Goal: Task Accomplishment & Management: Use online tool/utility

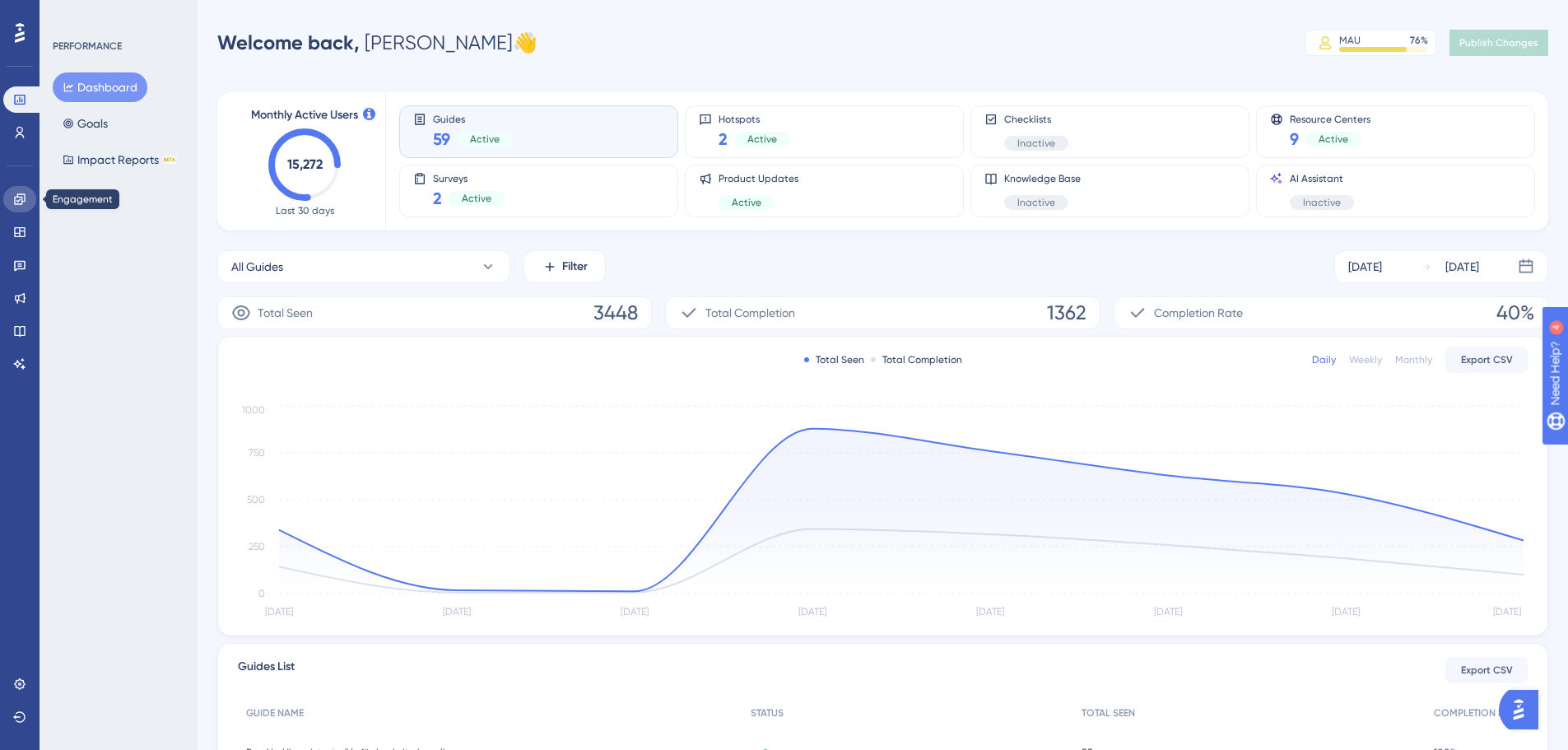
click at [20, 206] on link at bounding box center [20, 199] width 33 height 26
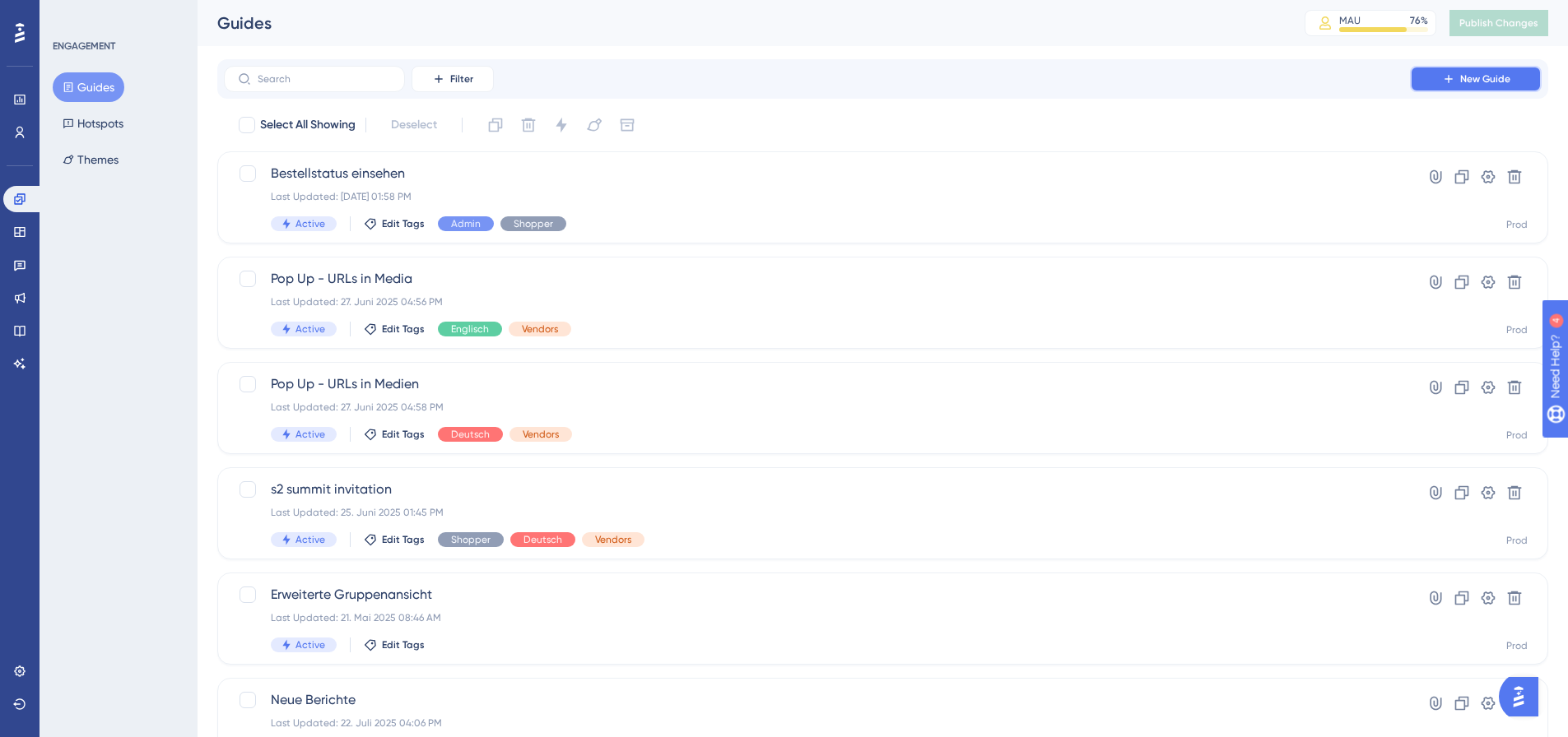
click at [1456, 73] on button "New Guide" at bounding box center [1476, 79] width 132 height 26
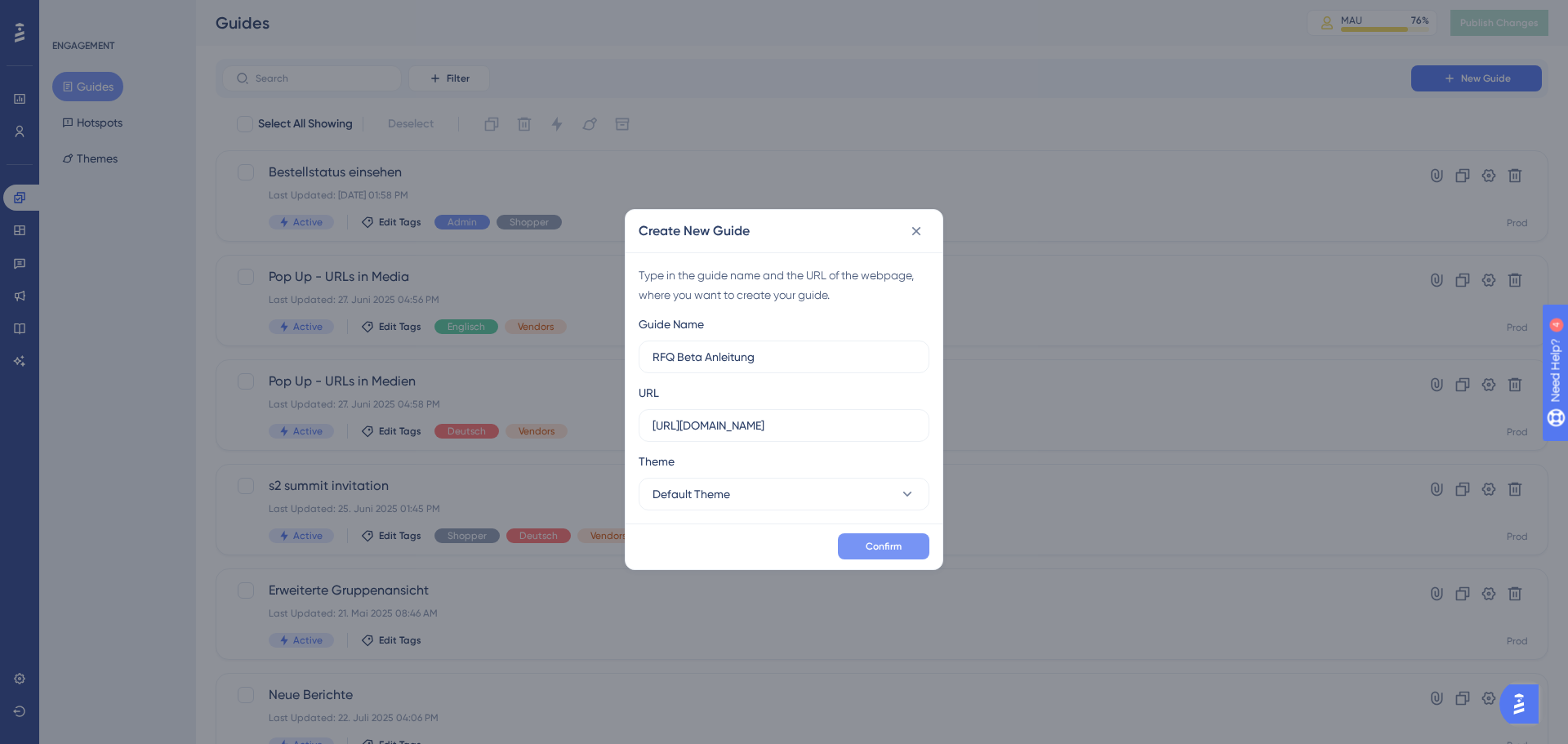
type input "RFQ Beta Anleitung"
click at [858, 542] on button "Confirm" at bounding box center [883, 546] width 91 height 26
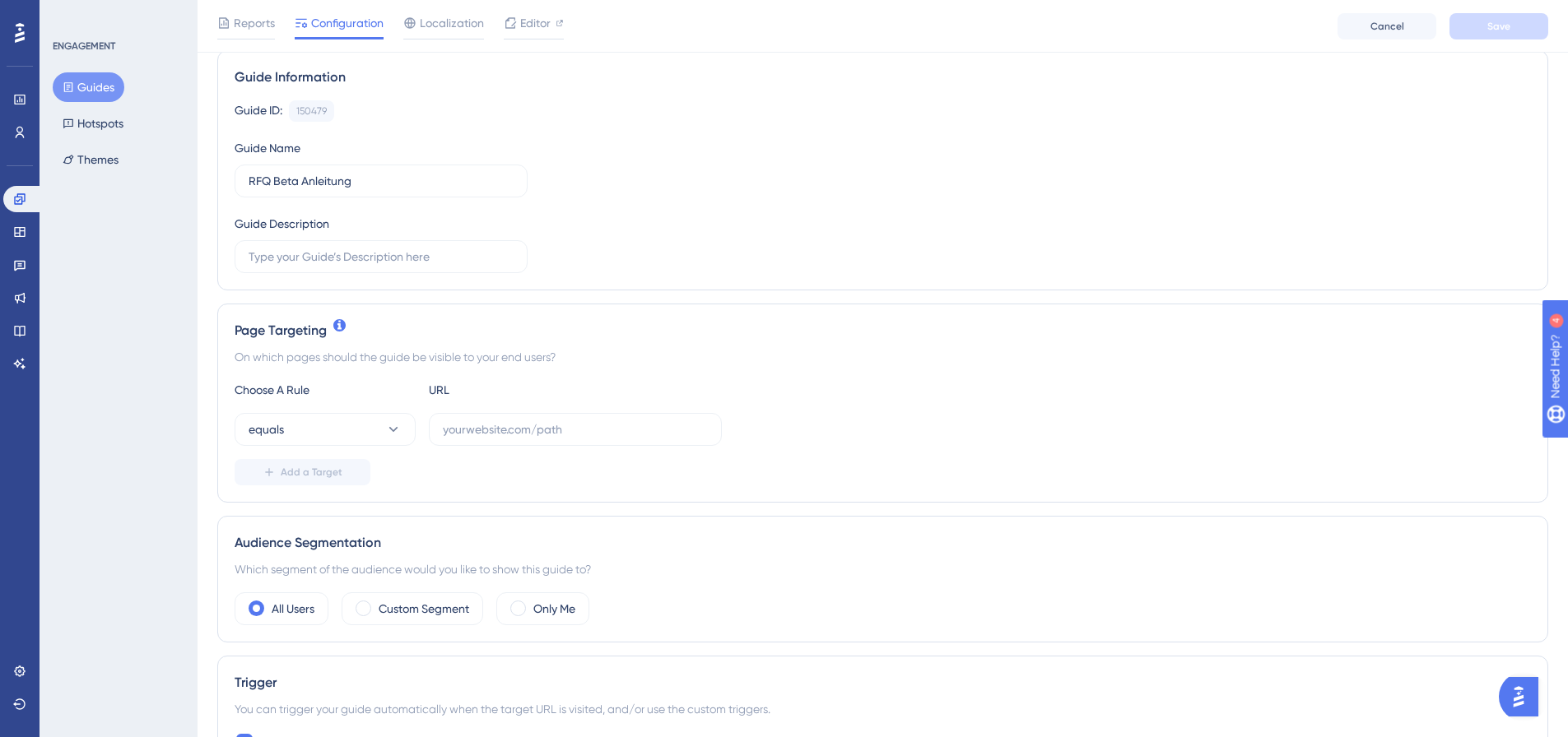
scroll to position [247, 0]
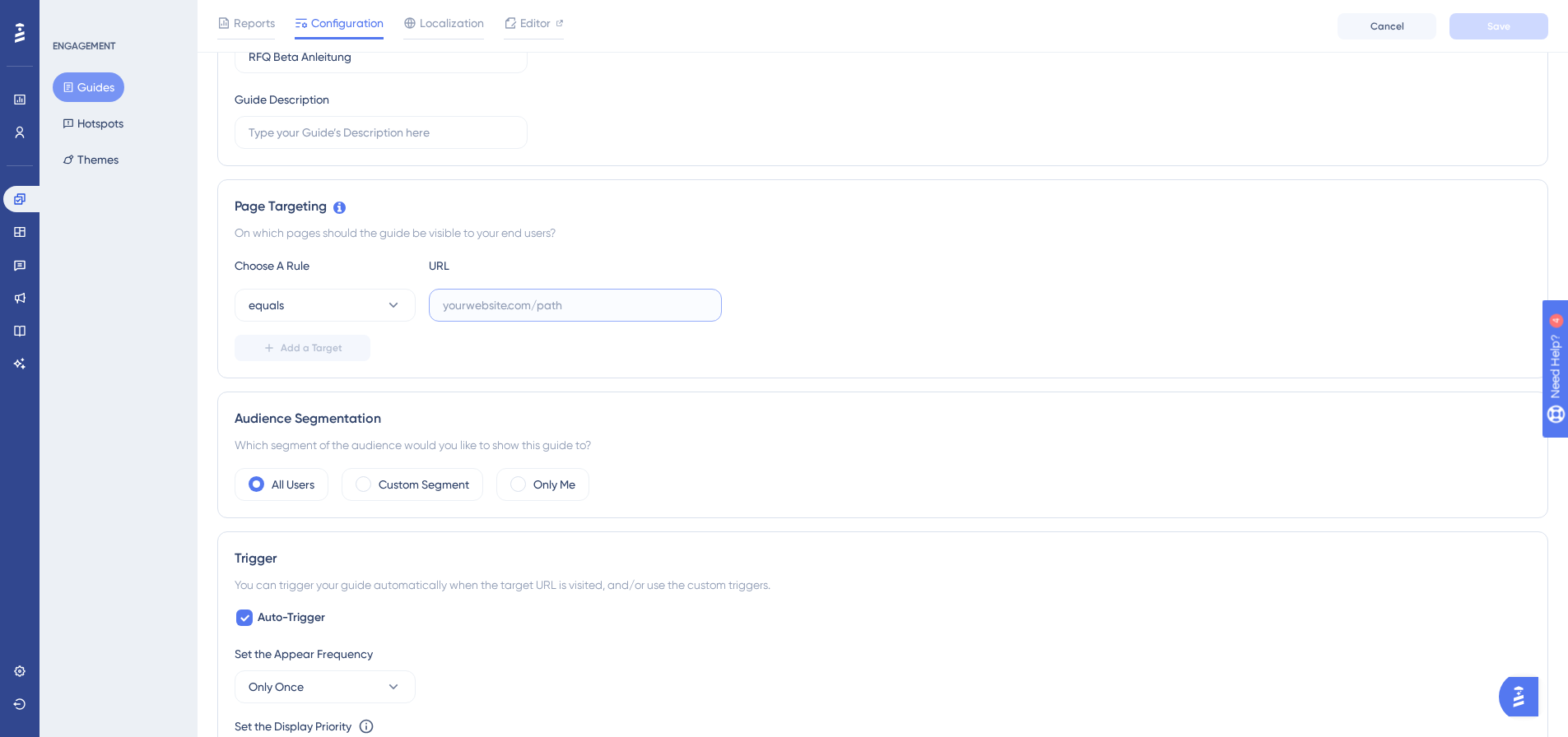
click at [504, 313] on input "text" at bounding box center [575, 305] width 265 height 18
paste input "https://nextgen-stg.simplesystem.com/customer/requests-for-quotation"
type input "https://nextgen-stg.simplesystem.com/customer/requests-for-quotation"
click at [322, 342] on span "Add a Target" at bounding box center [312, 347] width 61 height 13
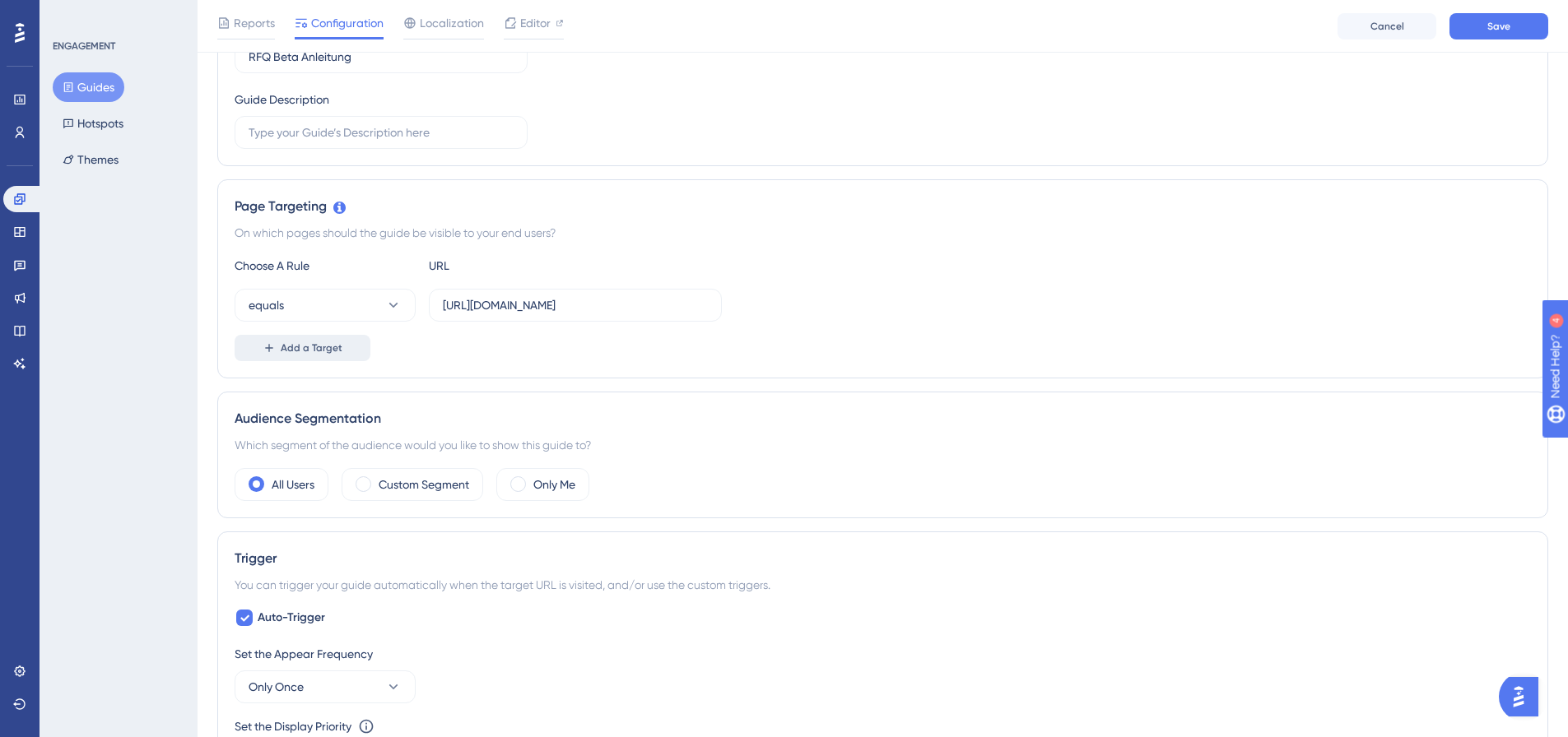
scroll to position [0, 0]
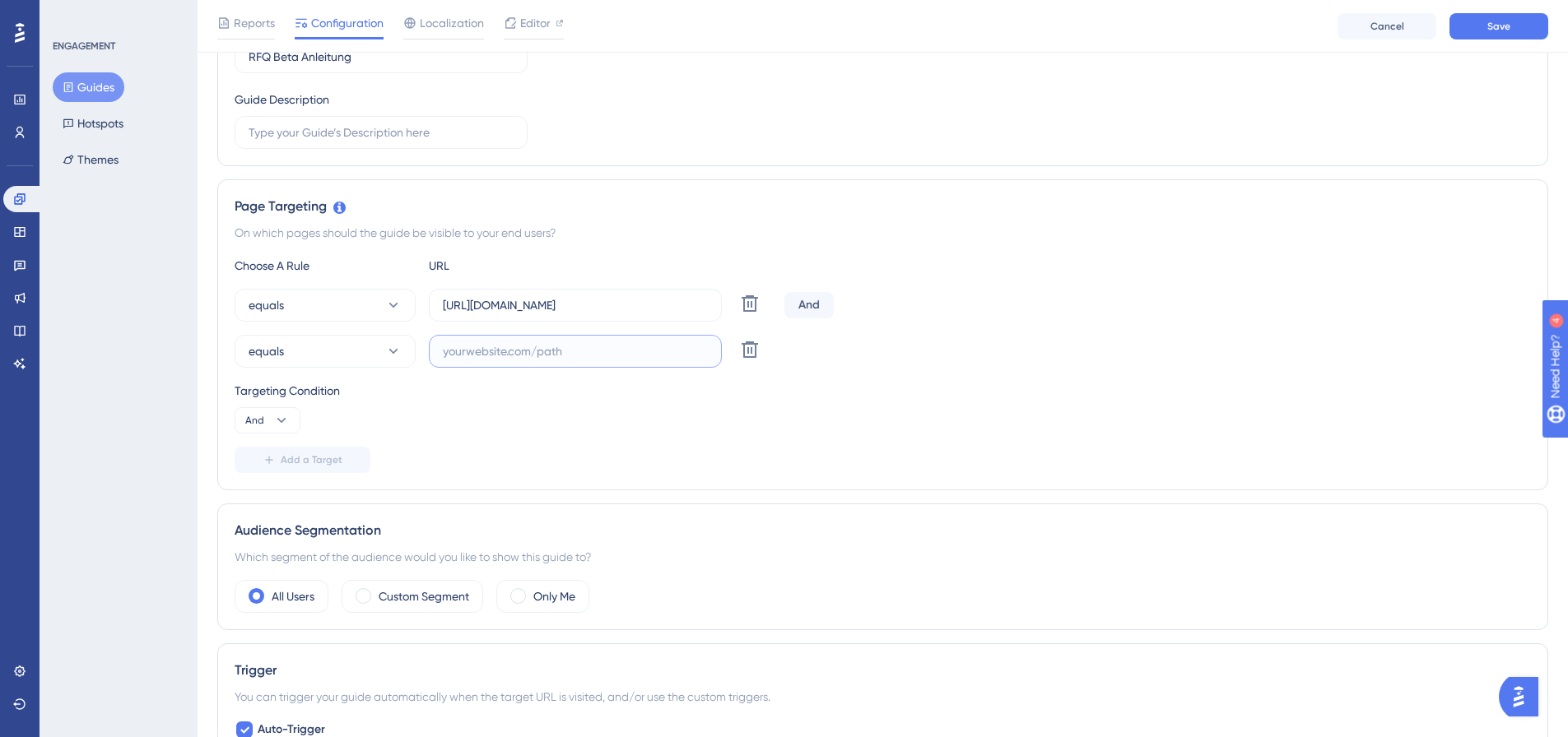
click at [507, 358] on input "text" at bounding box center [575, 351] width 265 height 18
paste input "https://nextgen-stg.simplesystem.com/customer/company-and-settings/requests-for…"
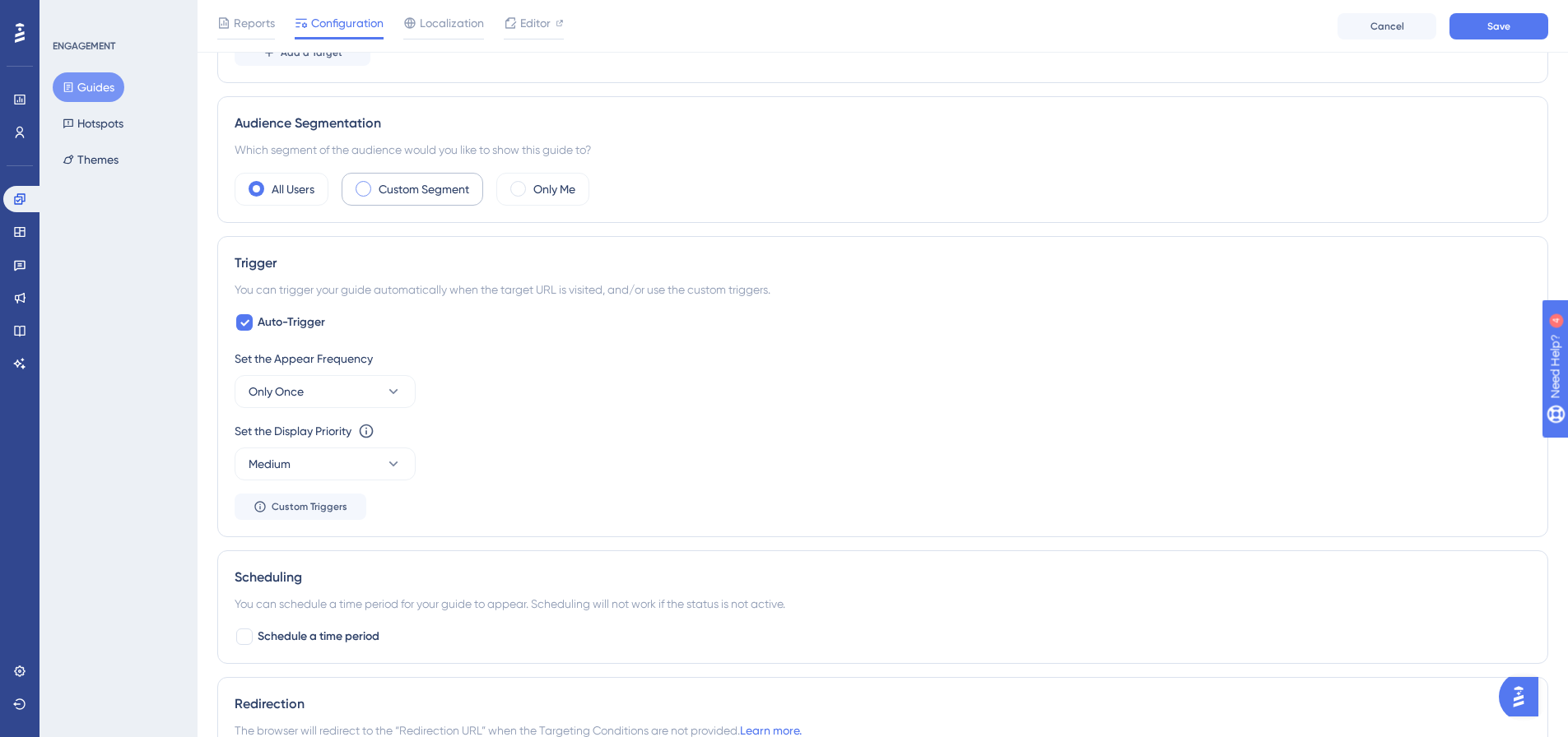
scroll to position [658, 0]
type input "https://nextgen-stg.simplesystem.com/customer/company-and-settings/requests-for…"
click at [397, 463] on icon at bounding box center [393, 460] width 17 height 17
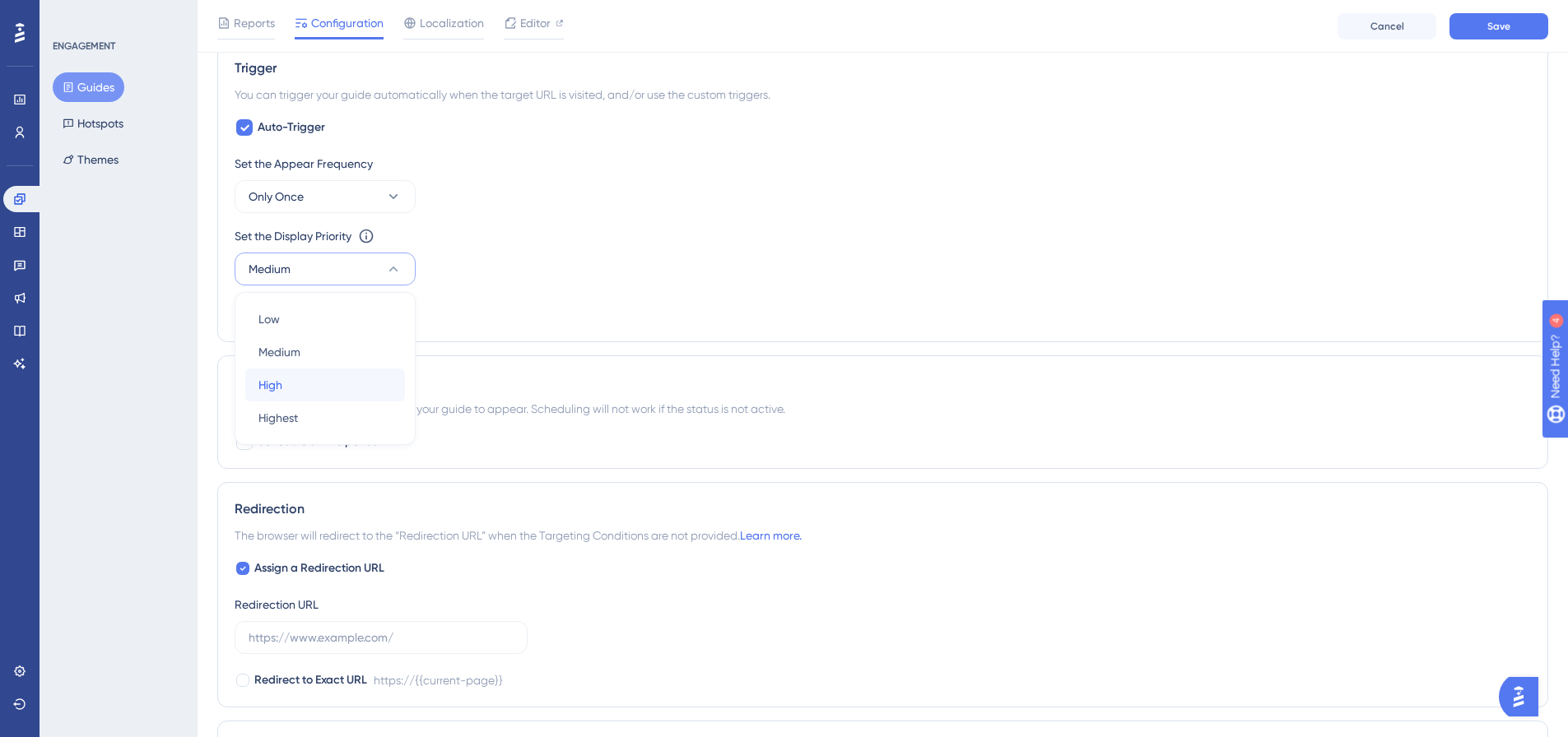
click at [326, 390] on div "High High" at bounding box center [325, 385] width 133 height 33
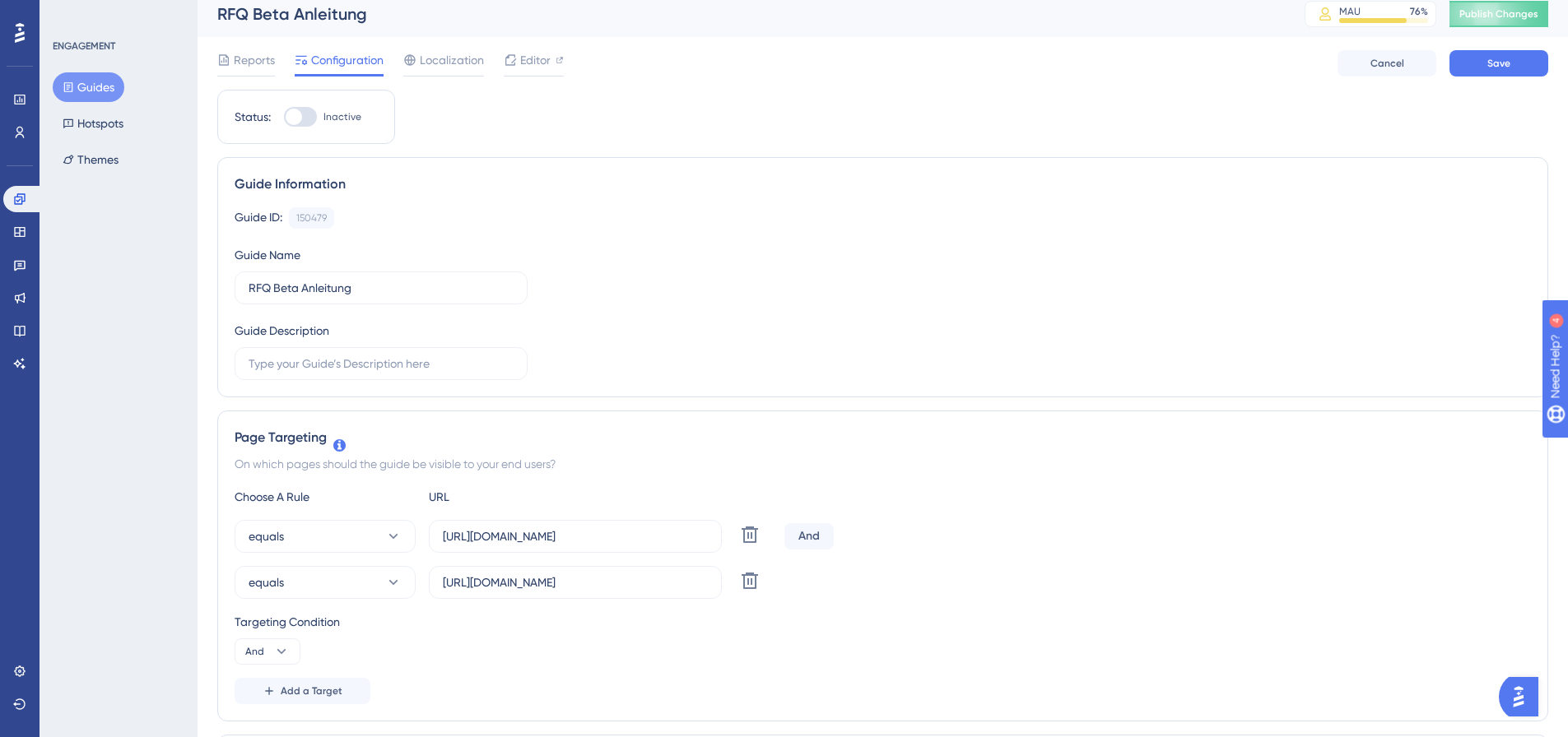
scroll to position [0, 0]
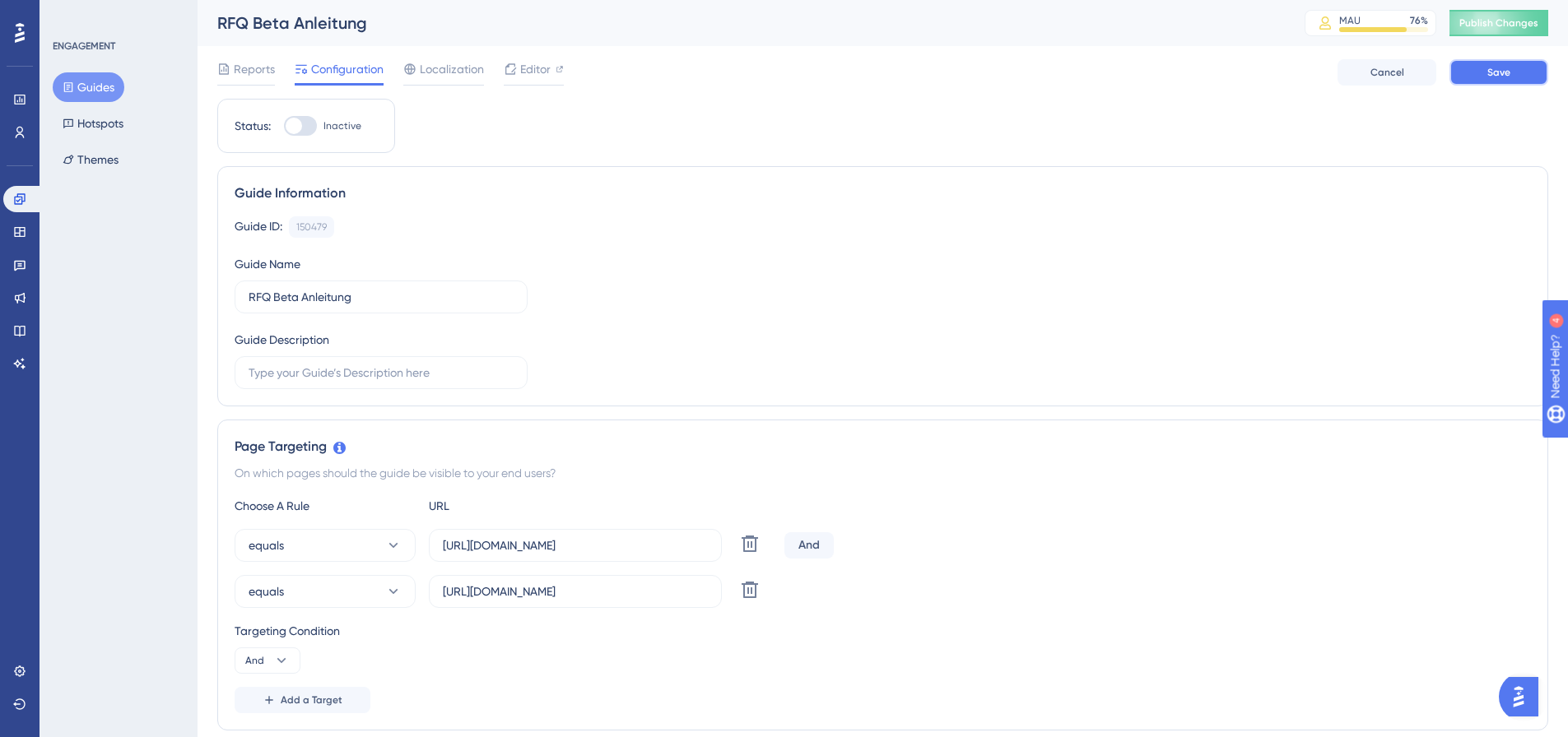
click at [1506, 64] on button "Save" at bounding box center [1499, 73] width 99 height 26
click at [389, 582] on button "equals" at bounding box center [325, 591] width 181 height 33
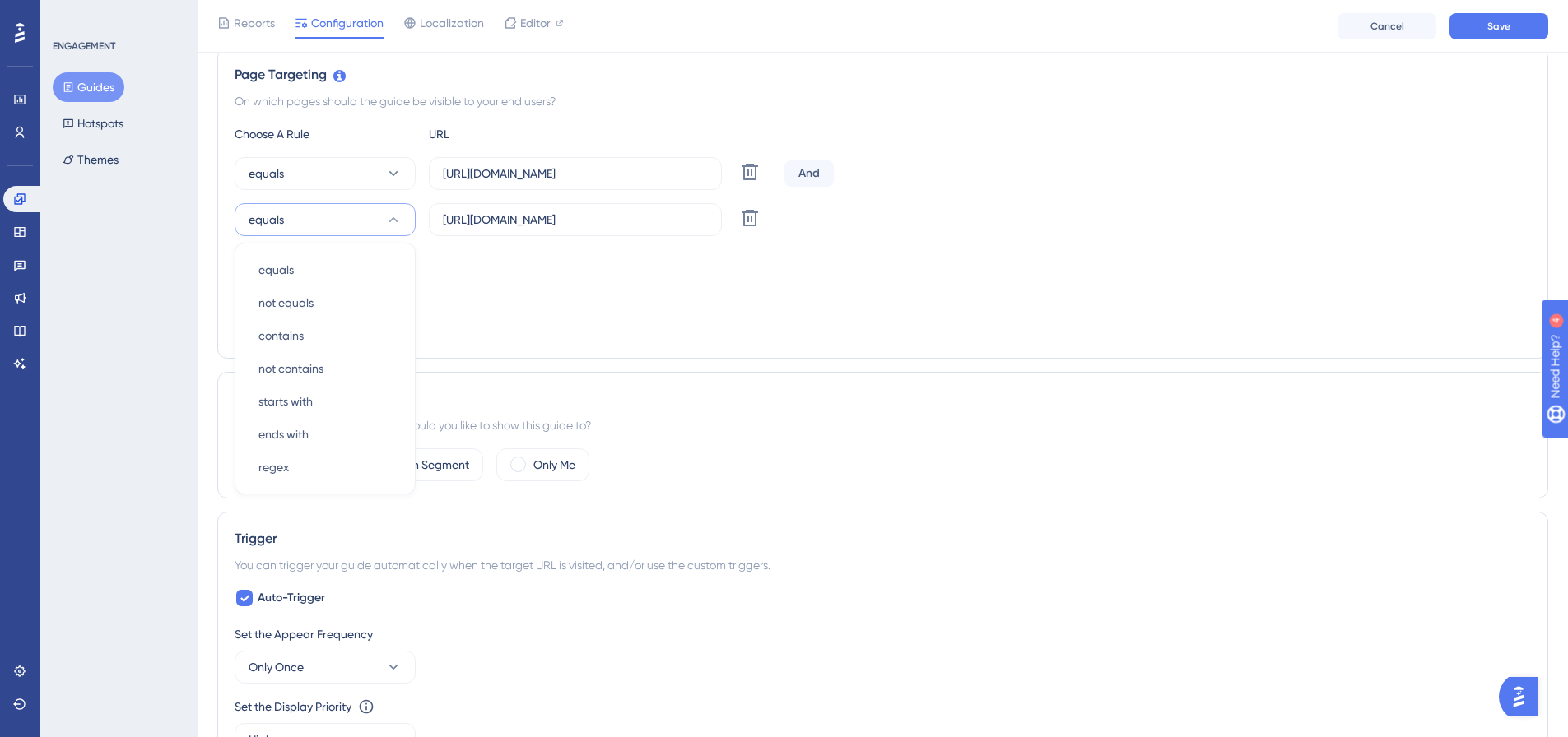
click at [592, 303] on div "Choose A Rule URL equals https://nextgen-stg.simplesystem.com/customer/requests…" at bounding box center [882, 233] width 1297 height 218
click at [756, 180] on icon at bounding box center [750, 172] width 17 height 17
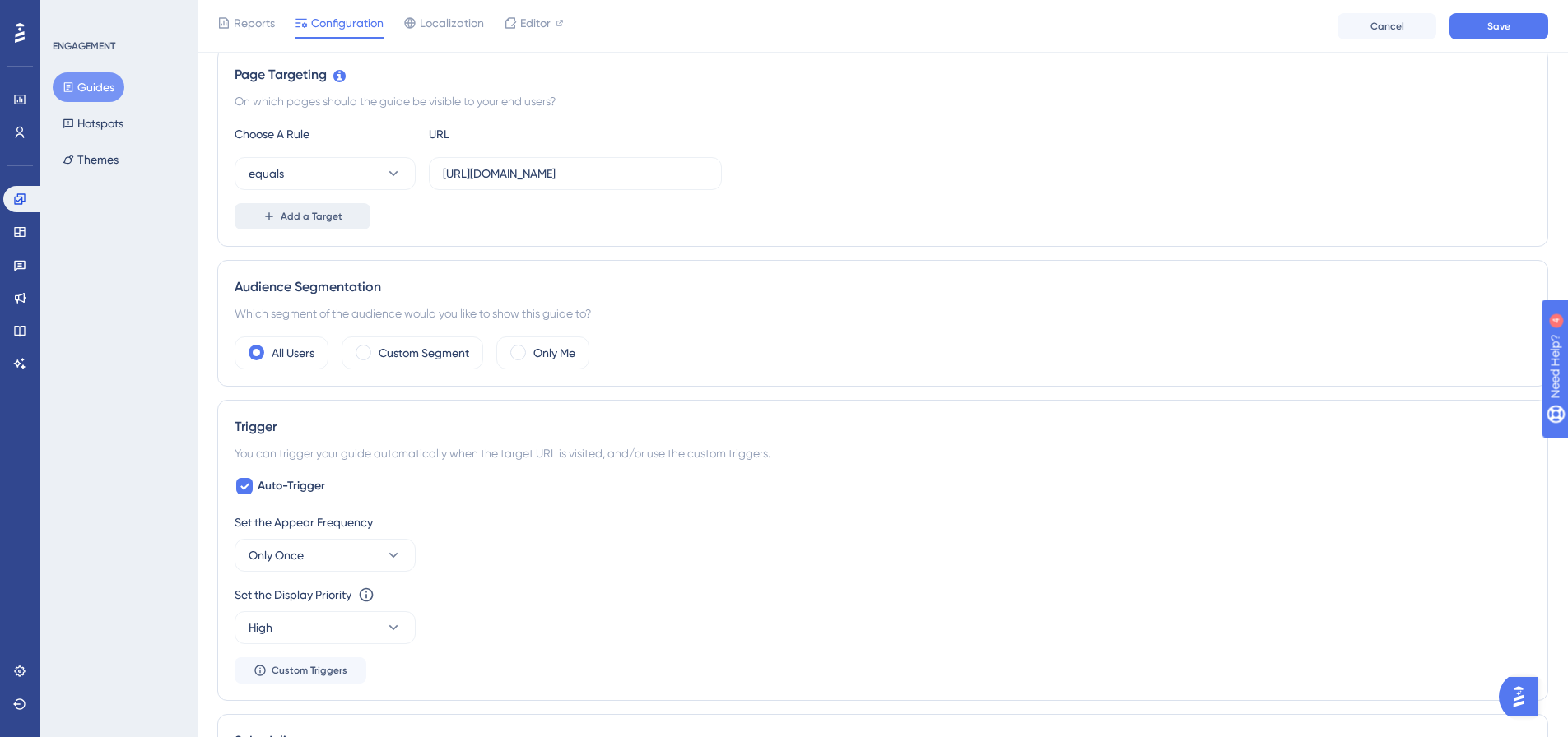
click at [346, 218] on button "Add a Target" at bounding box center [302, 217] width 136 height 26
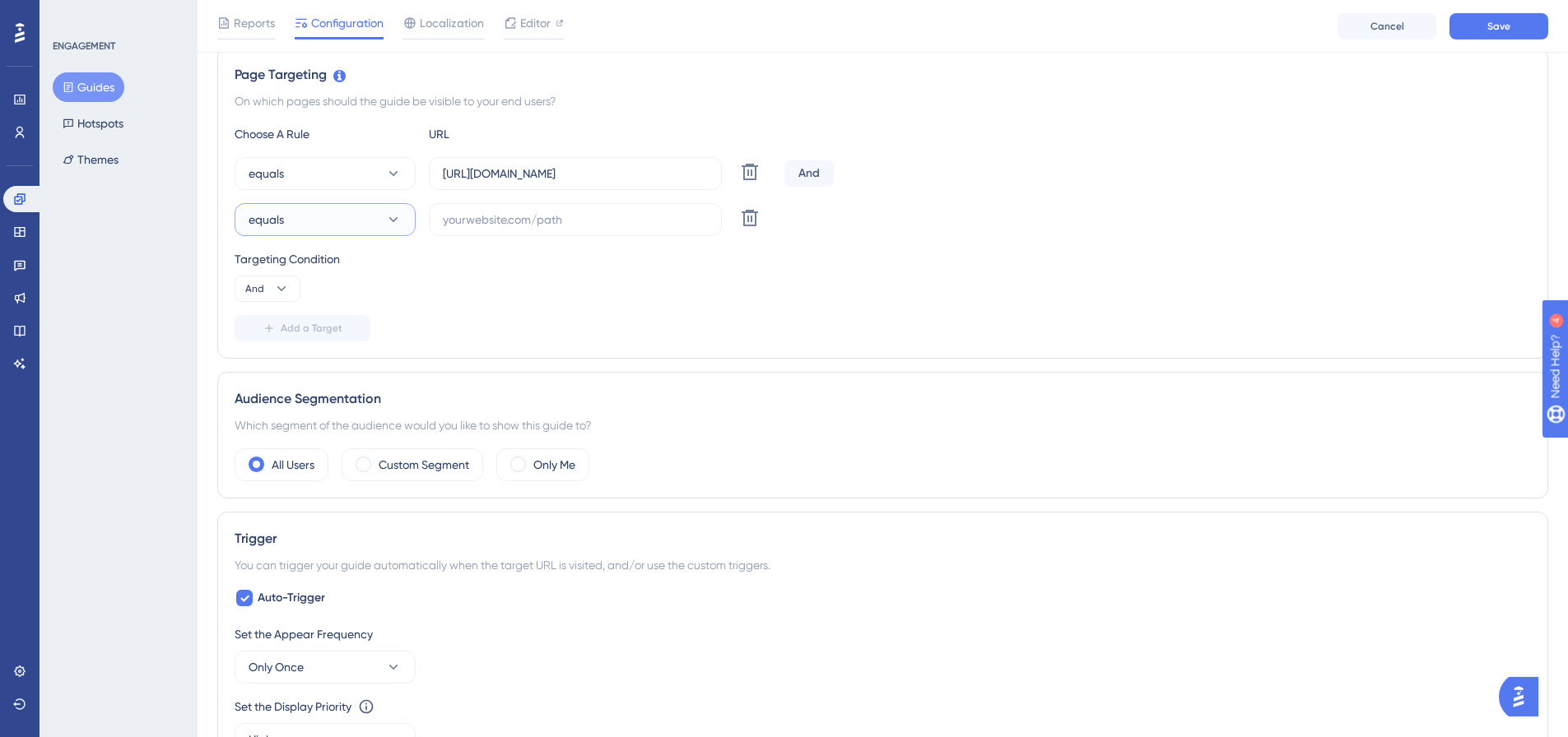
click at [403, 228] on button "equals" at bounding box center [325, 220] width 181 height 33
click at [379, 255] on div "equals equals" at bounding box center [325, 270] width 133 height 33
click at [812, 164] on div "And" at bounding box center [809, 174] width 49 height 26
click at [812, 171] on div "And" at bounding box center [809, 174] width 49 height 26
click at [807, 175] on div "And" at bounding box center [809, 174] width 49 height 26
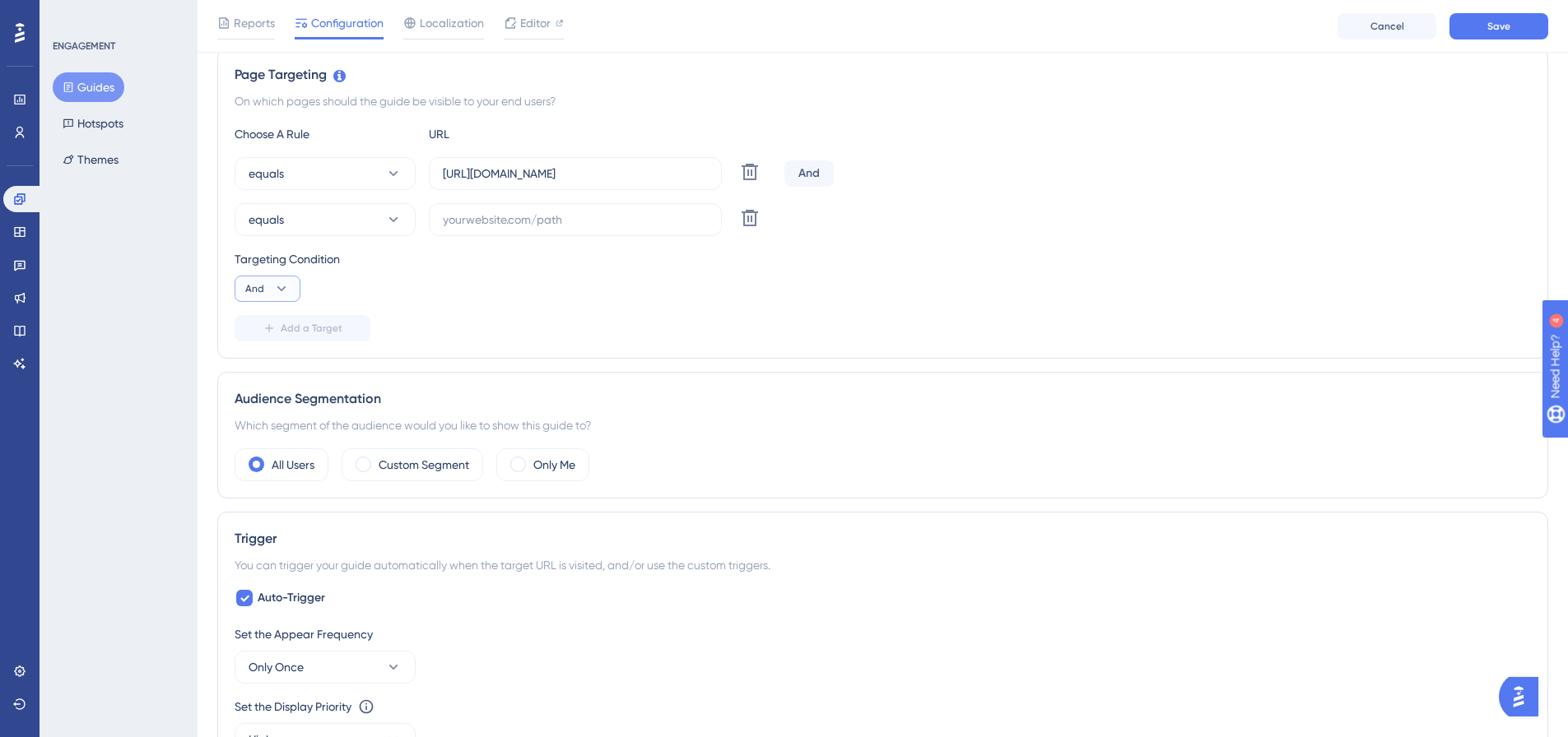
click at [287, 282] on icon at bounding box center [281, 289] width 17 height 17
click at [276, 359] on div "Or Or" at bounding box center [268, 368] width 32 height 33
click at [565, 207] on label at bounding box center [575, 220] width 293 height 33
click at [565, 211] on input "text" at bounding box center [575, 219] width 265 height 18
paste input "https://nextgen-stg.simplesystem.com/customer/company-and-settings/requests-for…"
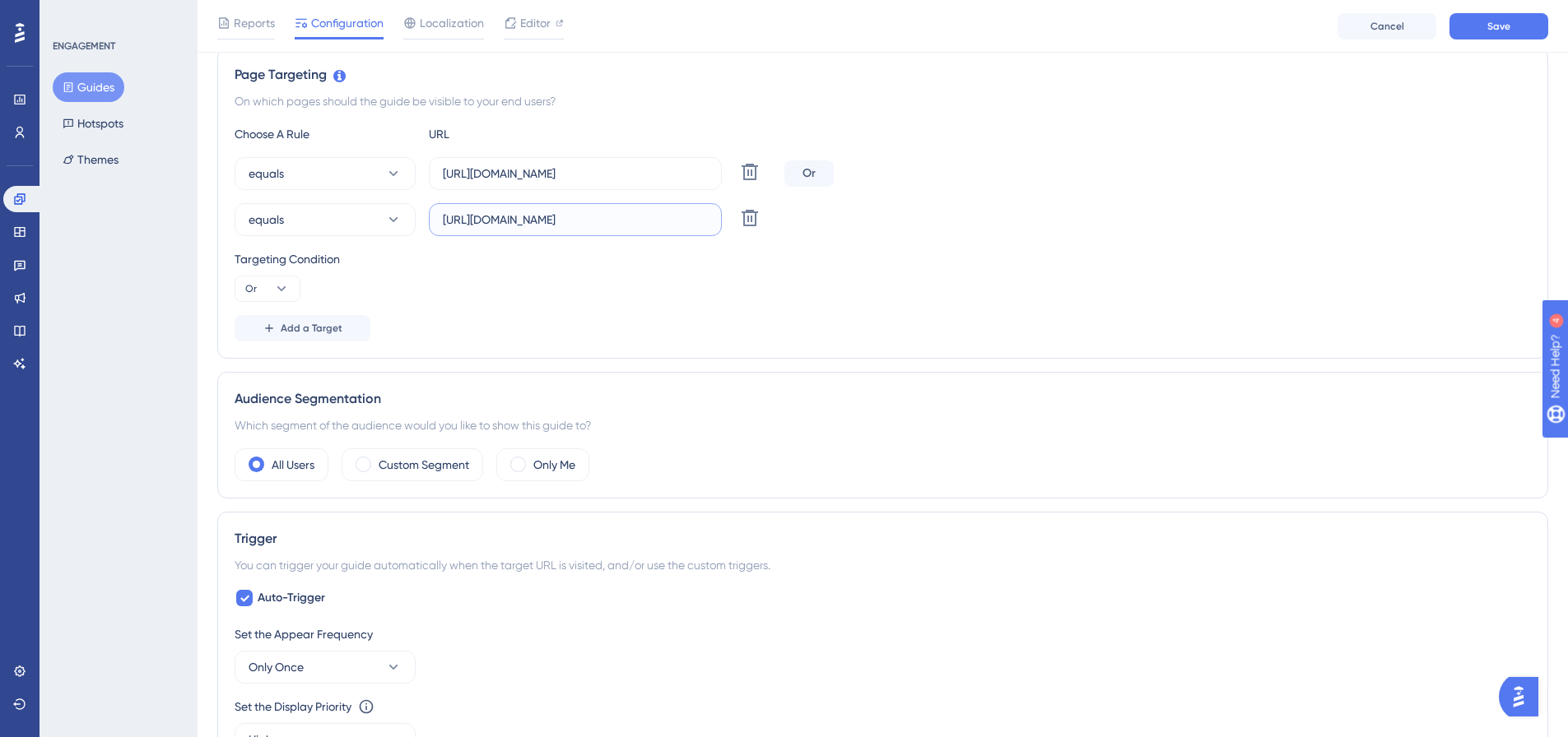
scroll to position [0, 255]
type input "https://nextgen-stg.simplesystem.com/customer/company-and-settings/requests-for…"
click at [538, 311] on div "Choose A Rule URL equals https://nextgen-stg.simplesystem.com/customer/requests…" at bounding box center [882, 233] width 1297 height 218
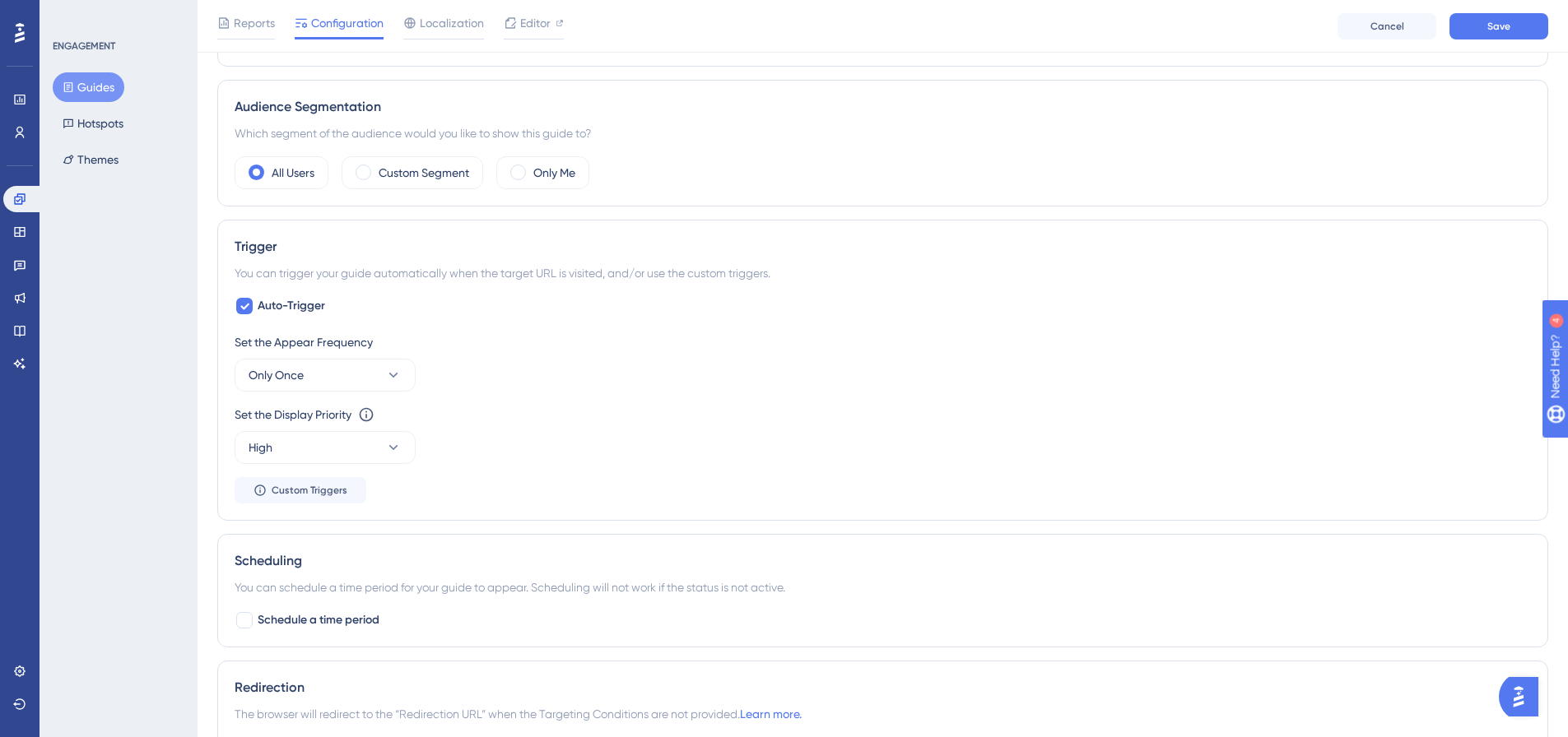
scroll to position [543, 0]
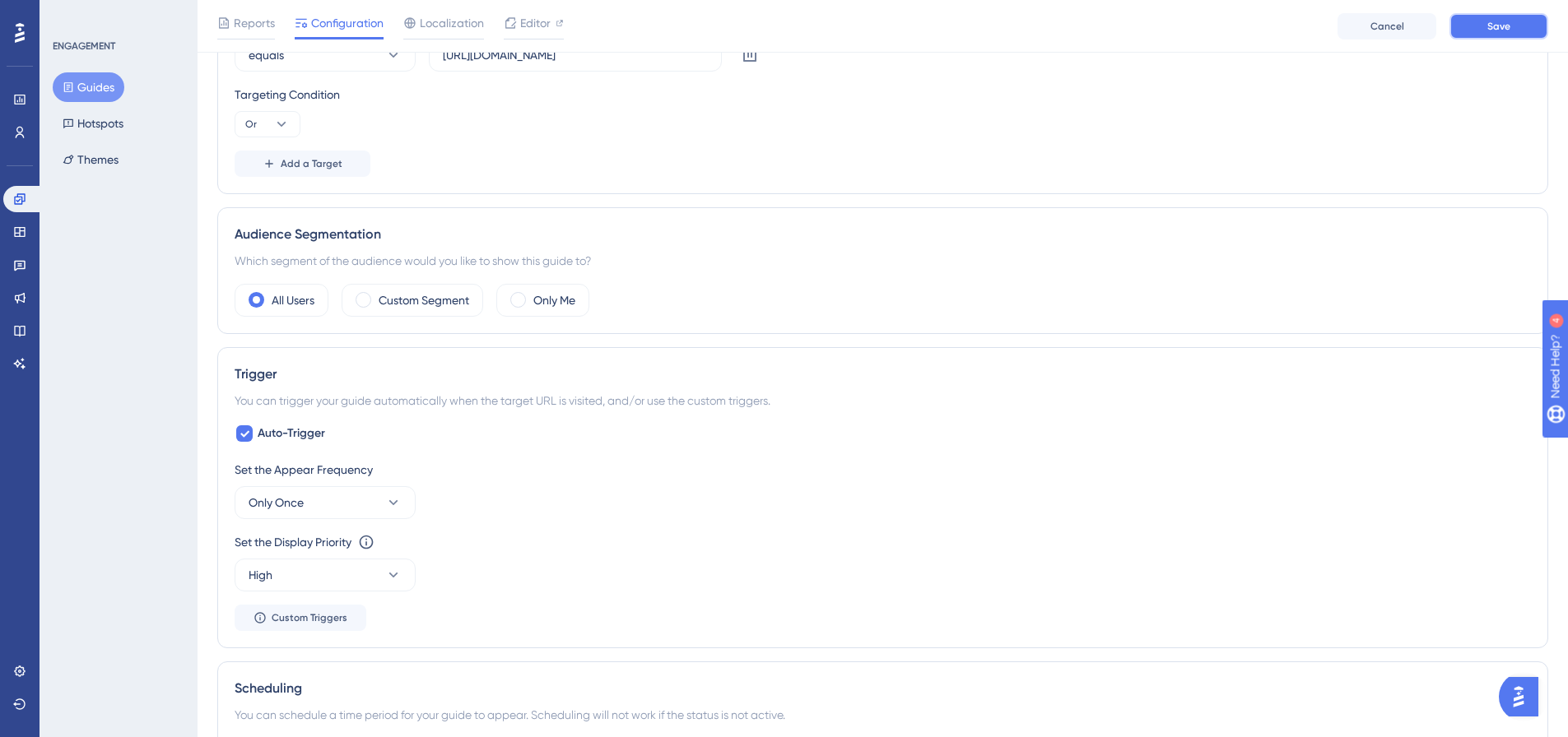
click at [1485, 32] on button "Save" at bounding box center [1499, 26] width 99 height 26
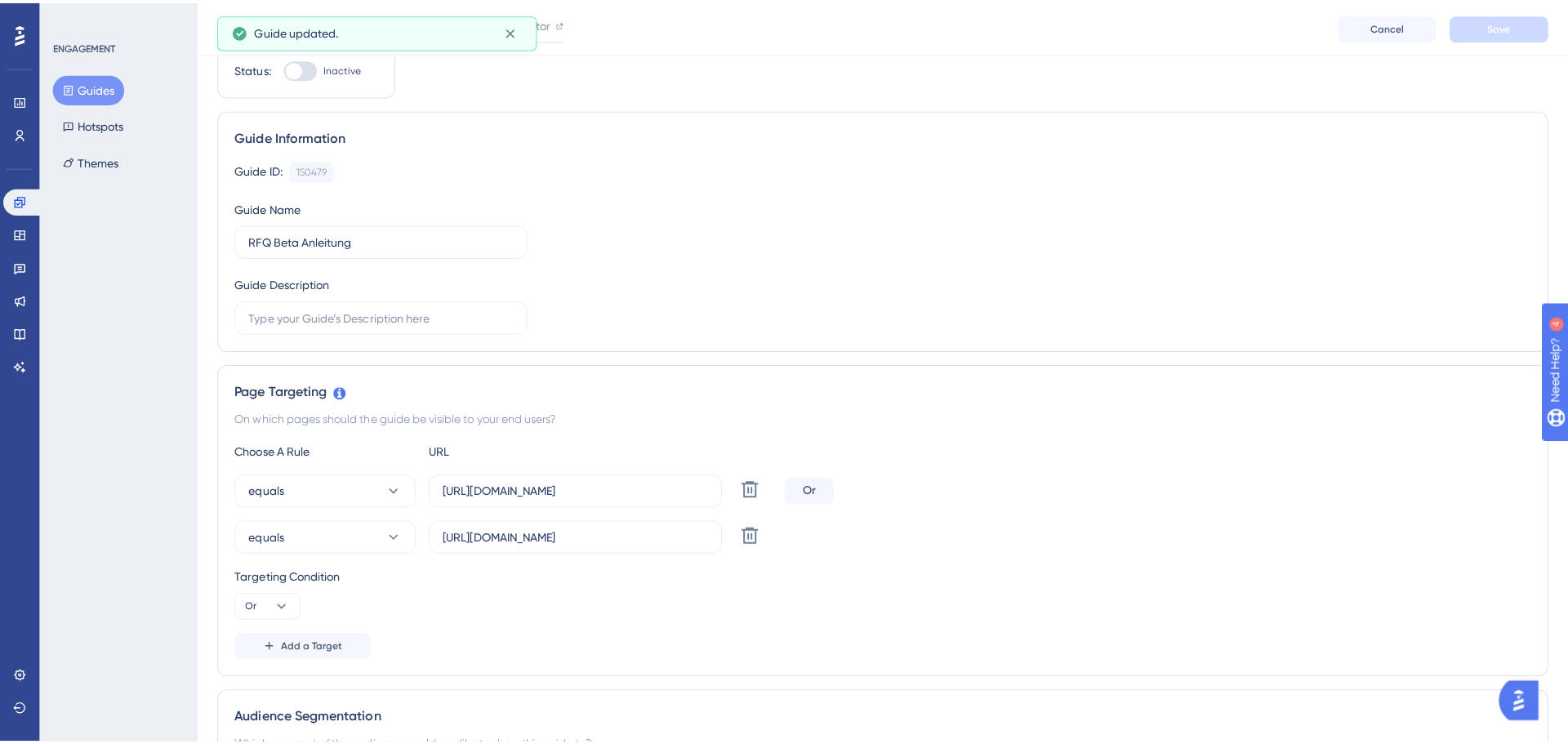
scroll to position [0, 0]
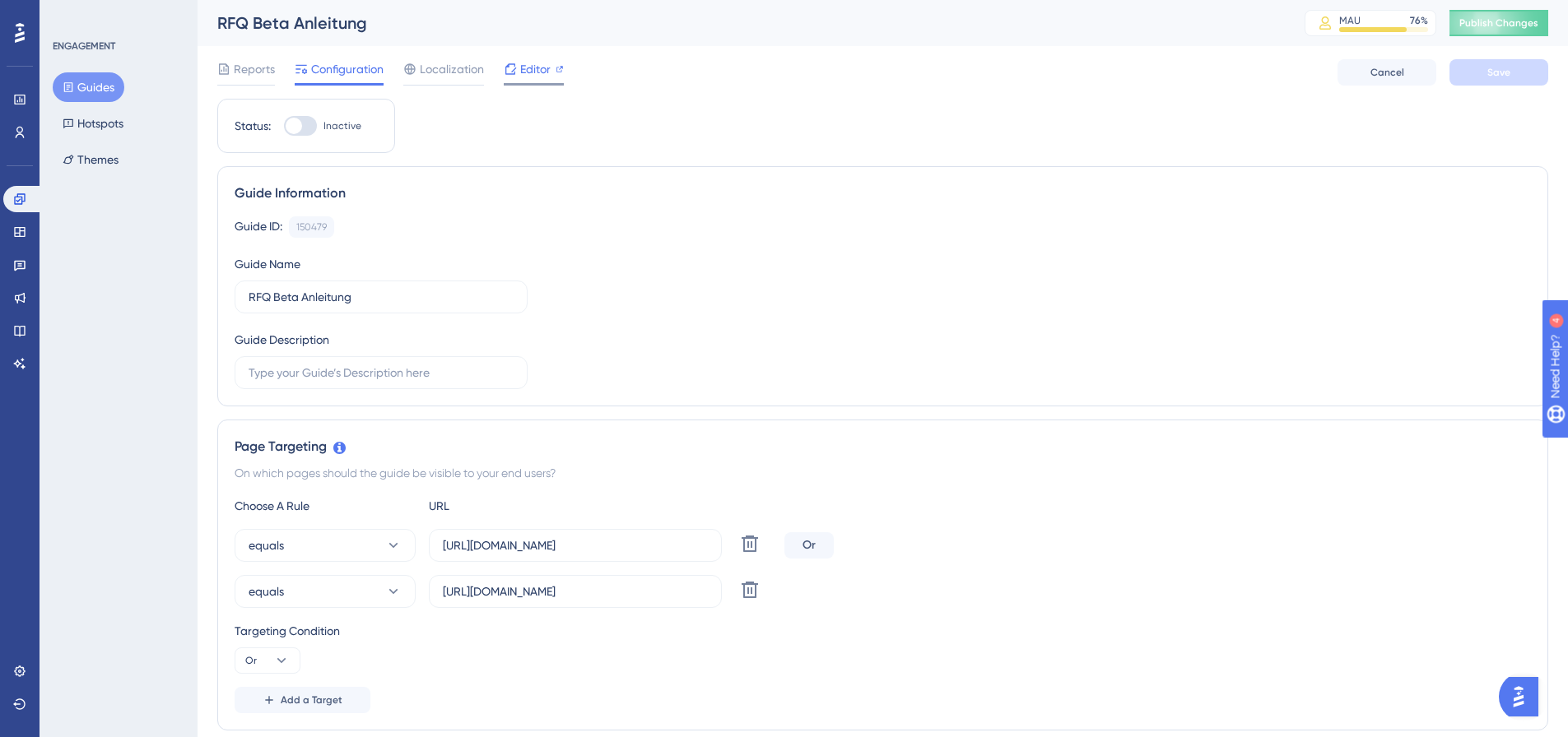
click at [539, 66] on span "Editor" at bounding box center [536, 69] width 31 height 20
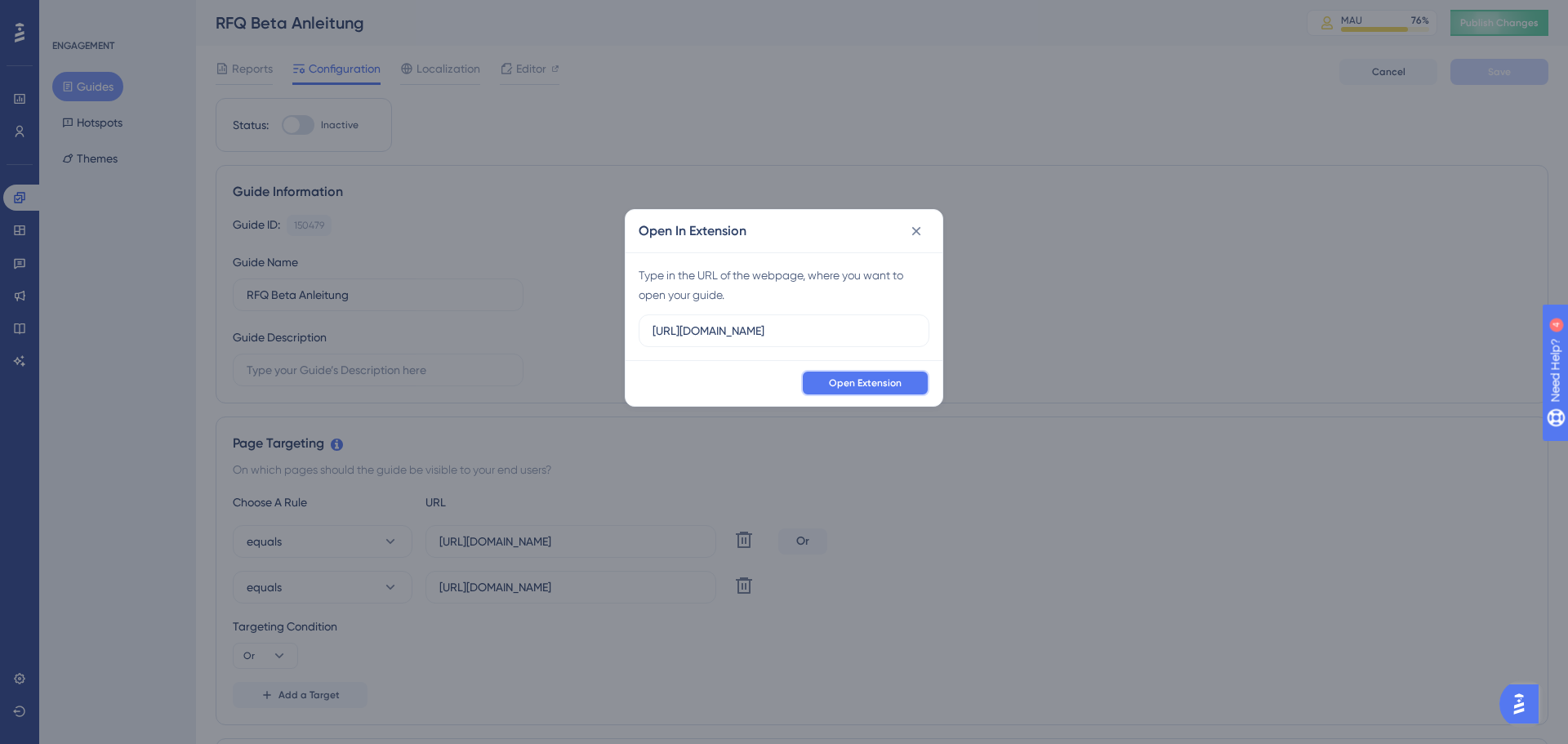
click at [875, 382] on span "Open Extension" at bounding box center [865, 382] width 72 height 13
drag, startPoint x: 843, startPoint y: 328, endPoint x: 548, endPoint y: 333, distance: 295.0
click at [548, 333] on div "Open In Extension Type in the URL of the webpage, where you want to open your g…" at bounding box center [784, 372] width 1568 height 744
paste input "/customer/company-and-settings/requests-for-quotation"
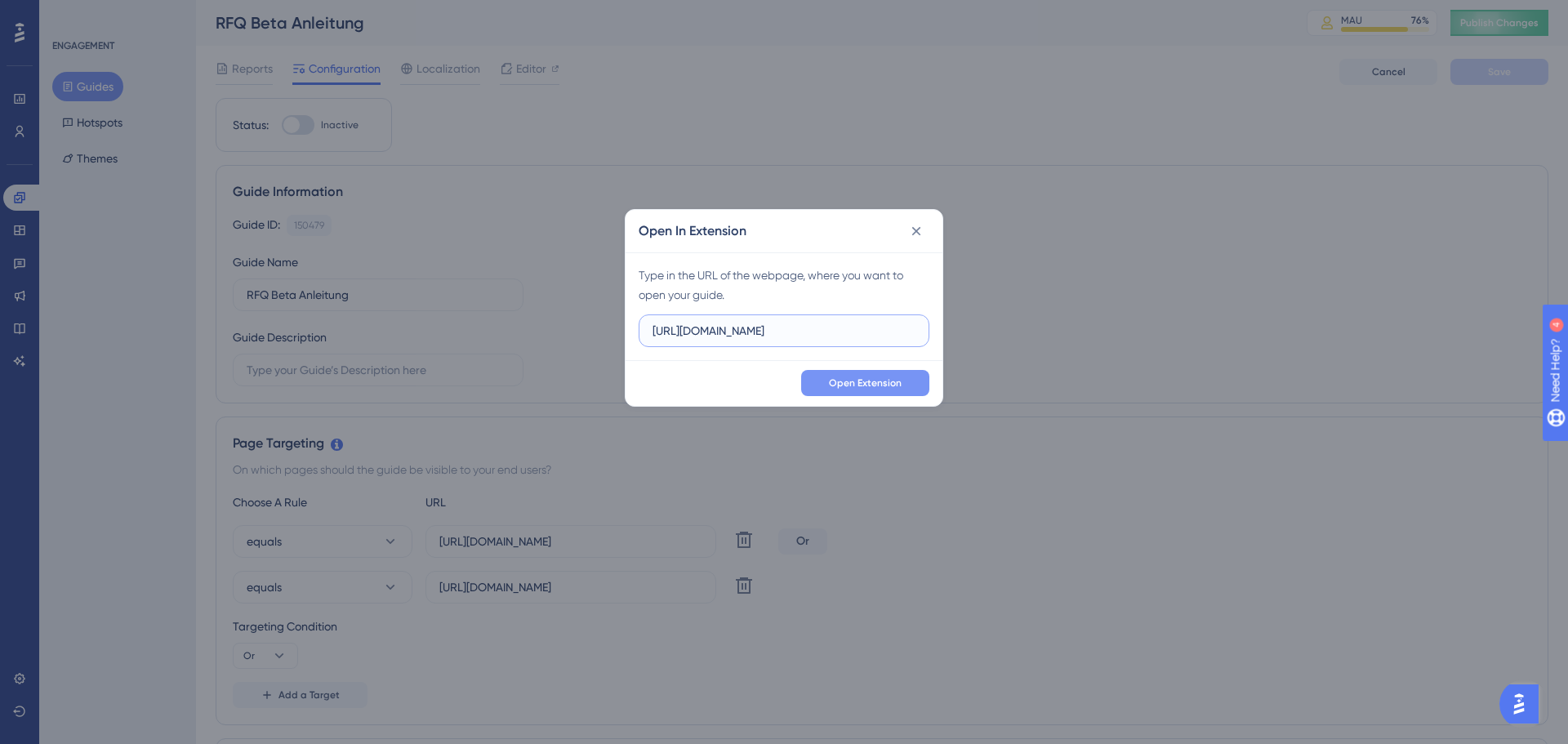
type input "https://nextgen-stg.simplesystem.com/customer/company-and-settings/requests-for…"
click at [854, 386] on span "Open Extension" at bounding box center [865, 382] width 72 height 13
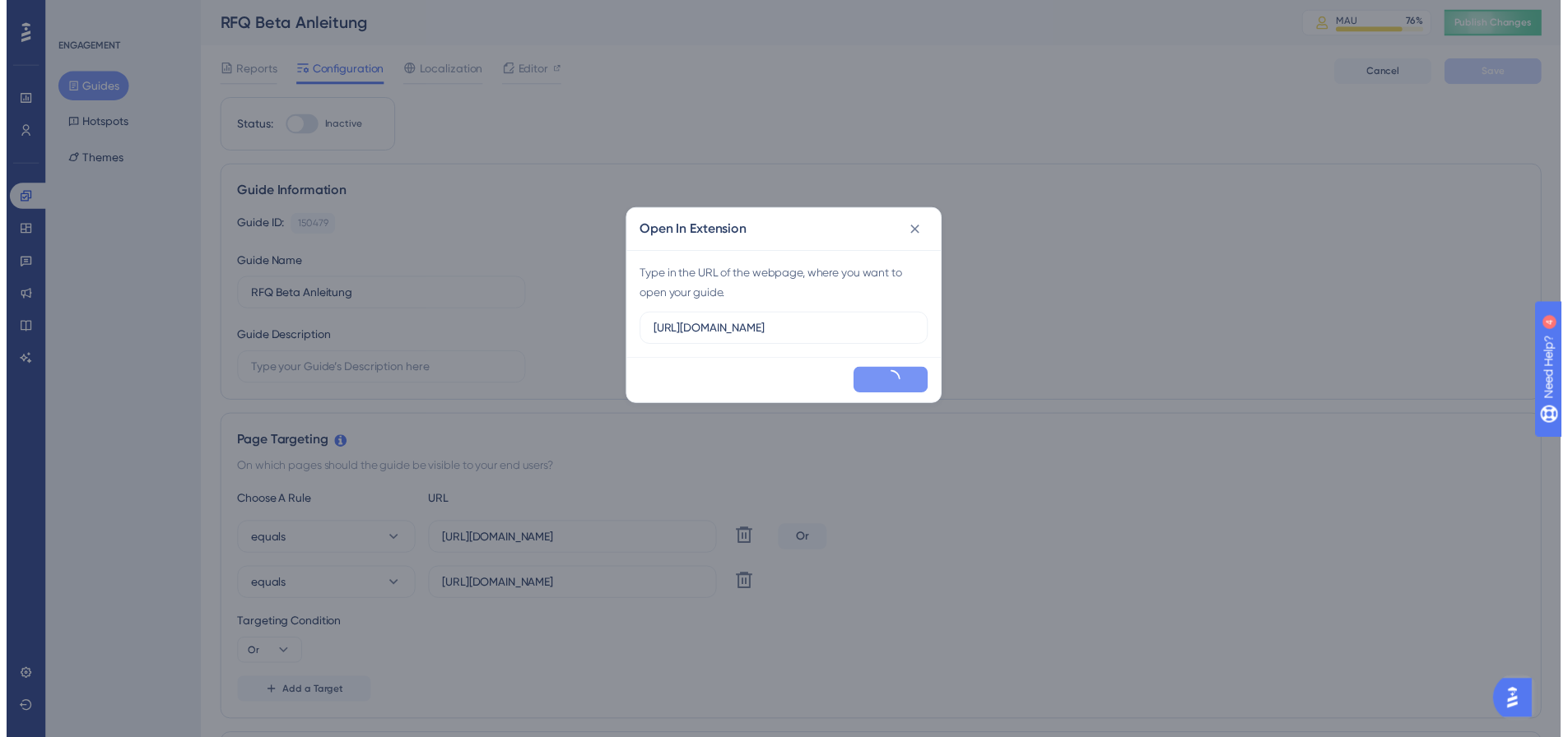
scroll to position [0, 0]
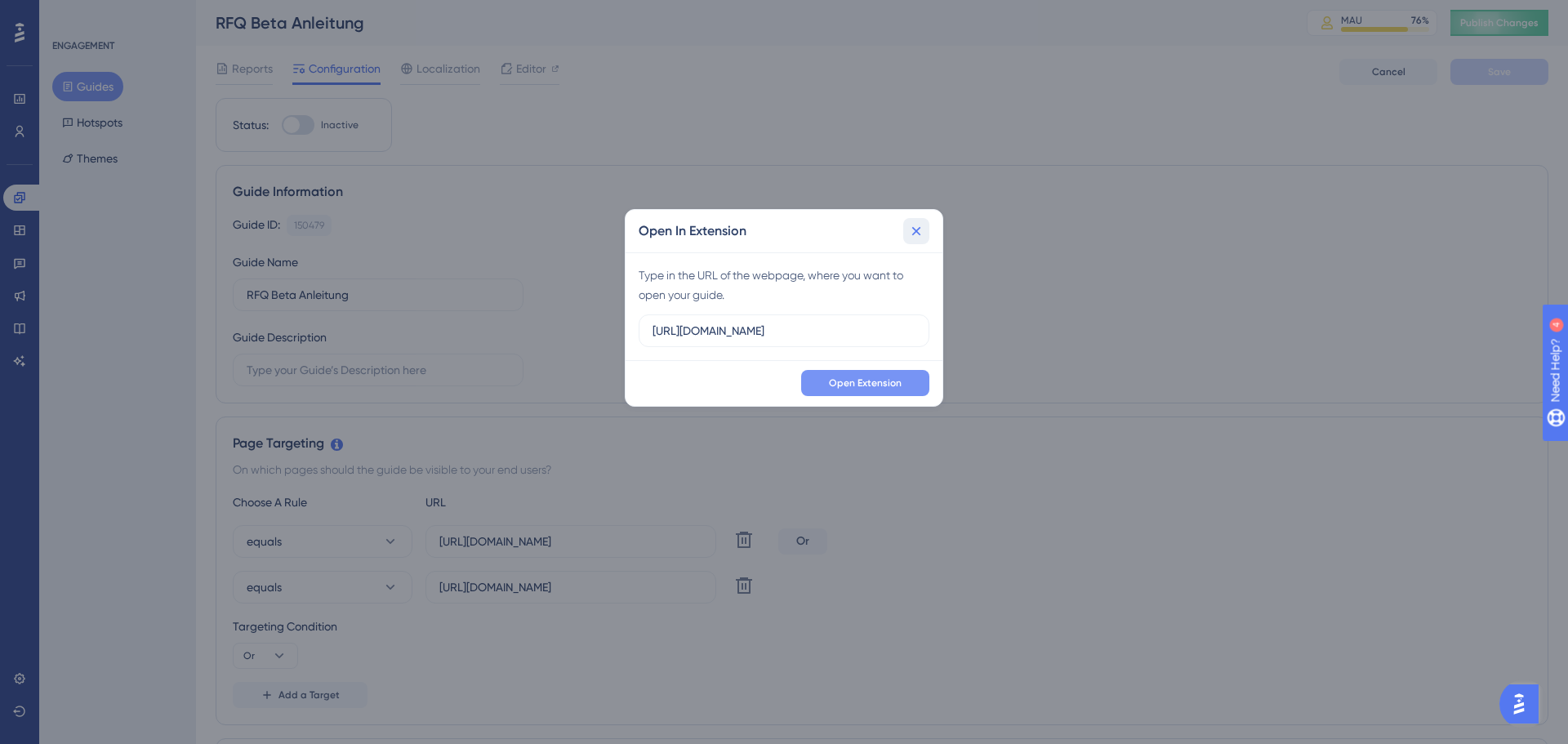
click at [919, 232] on icon at bounding box center [916, 231] width 17 height 17
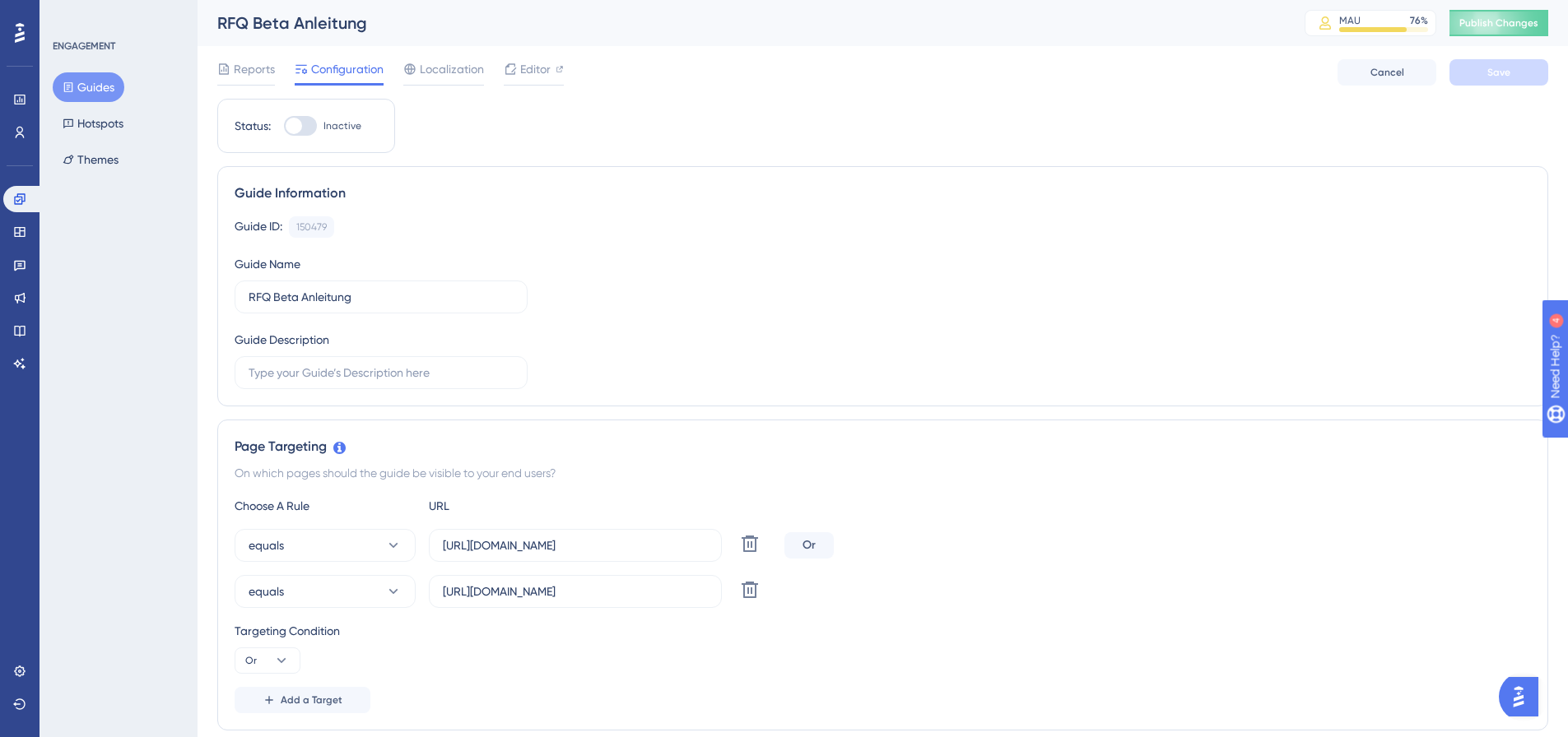
click at [95, 91] on button "Guides" at bounding box center [89, 88] width 72 height 30
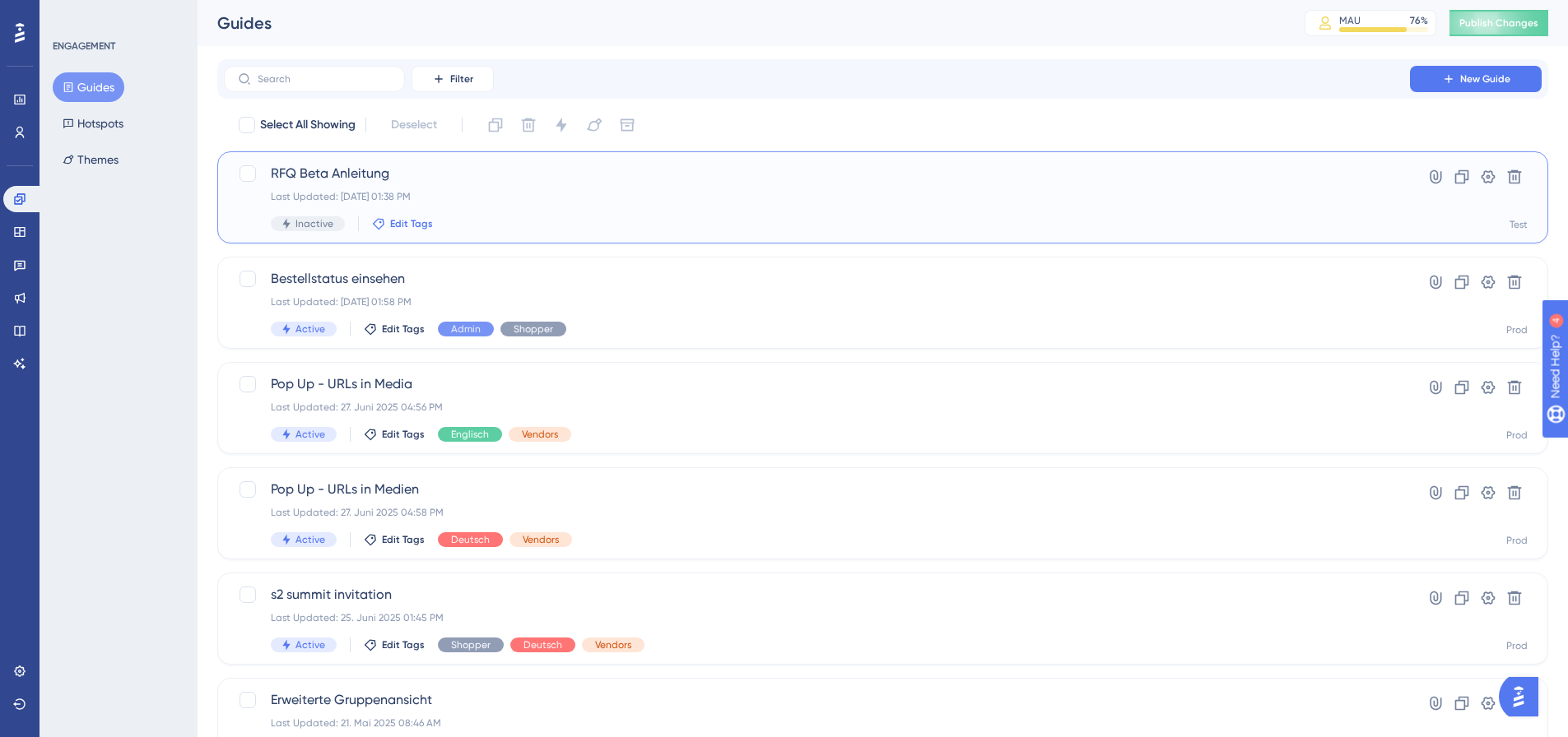
click at [406, 218] on span "Edit Tags" at bounding box center [411, 224] width 43 height 13
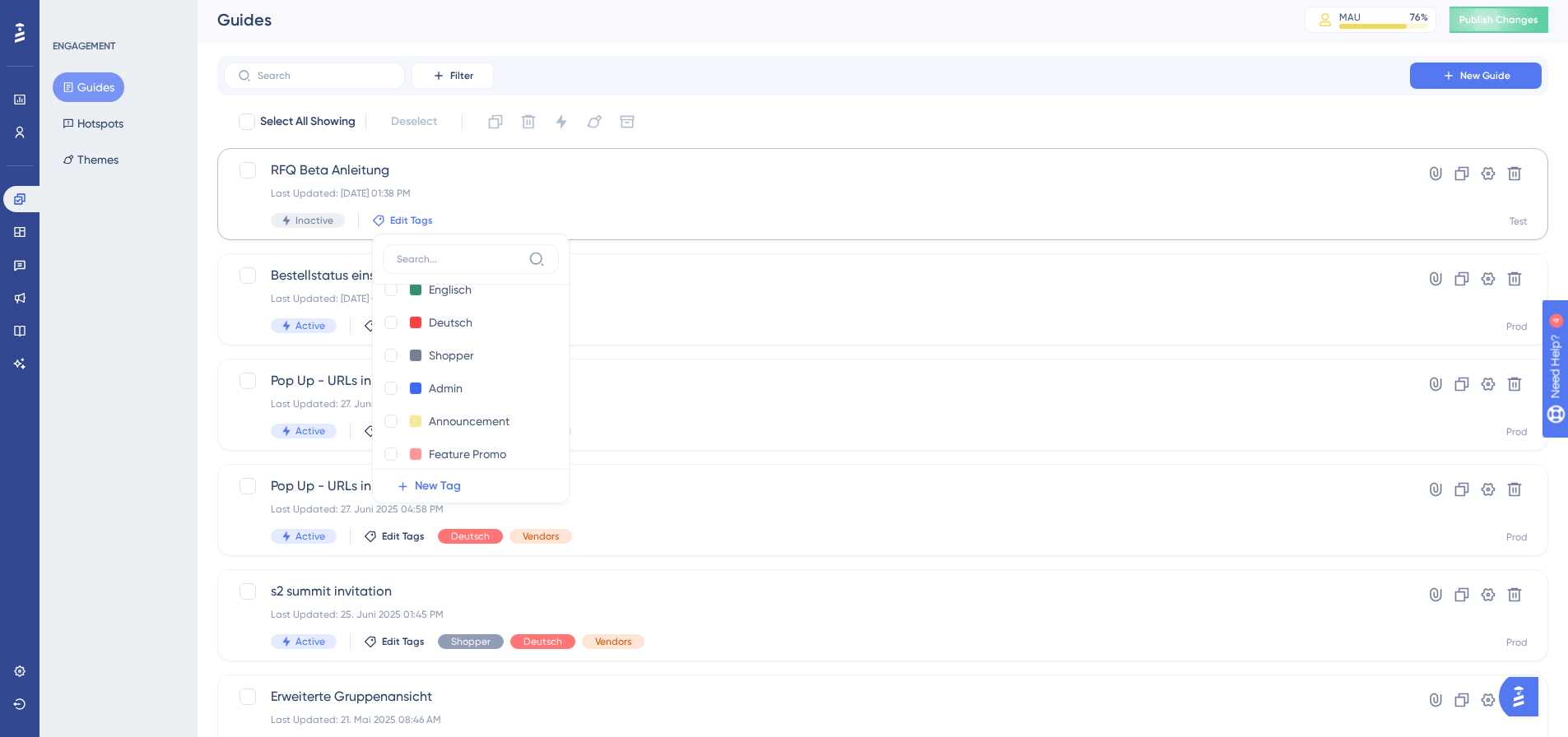
scroll to position [197, 0]
click at [392, 377] on div at bounding box center [391, 376] width 13 height 13
checkbox input "true"
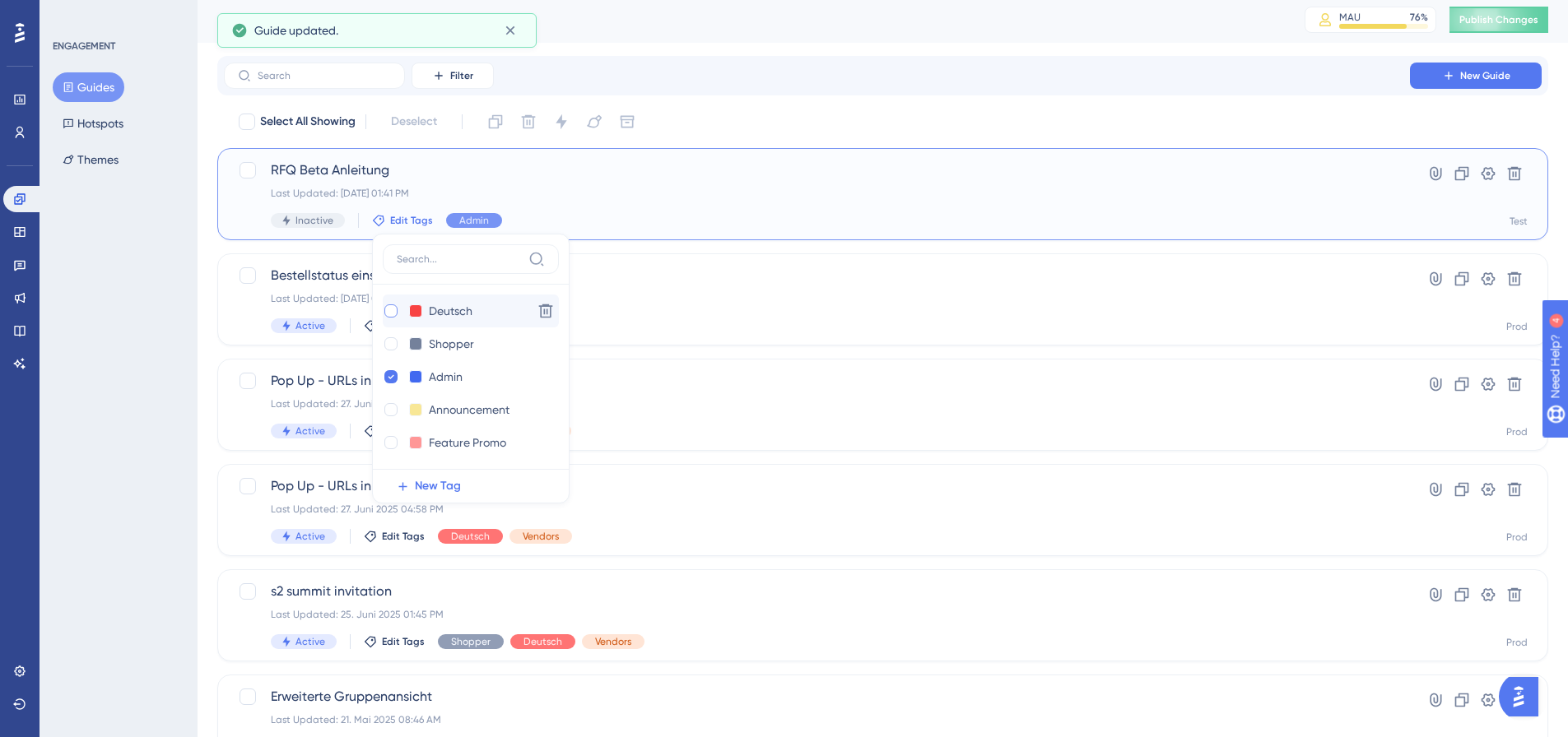
click at [392, 311] on div at bounding box center [391, 311] width 13 height 13
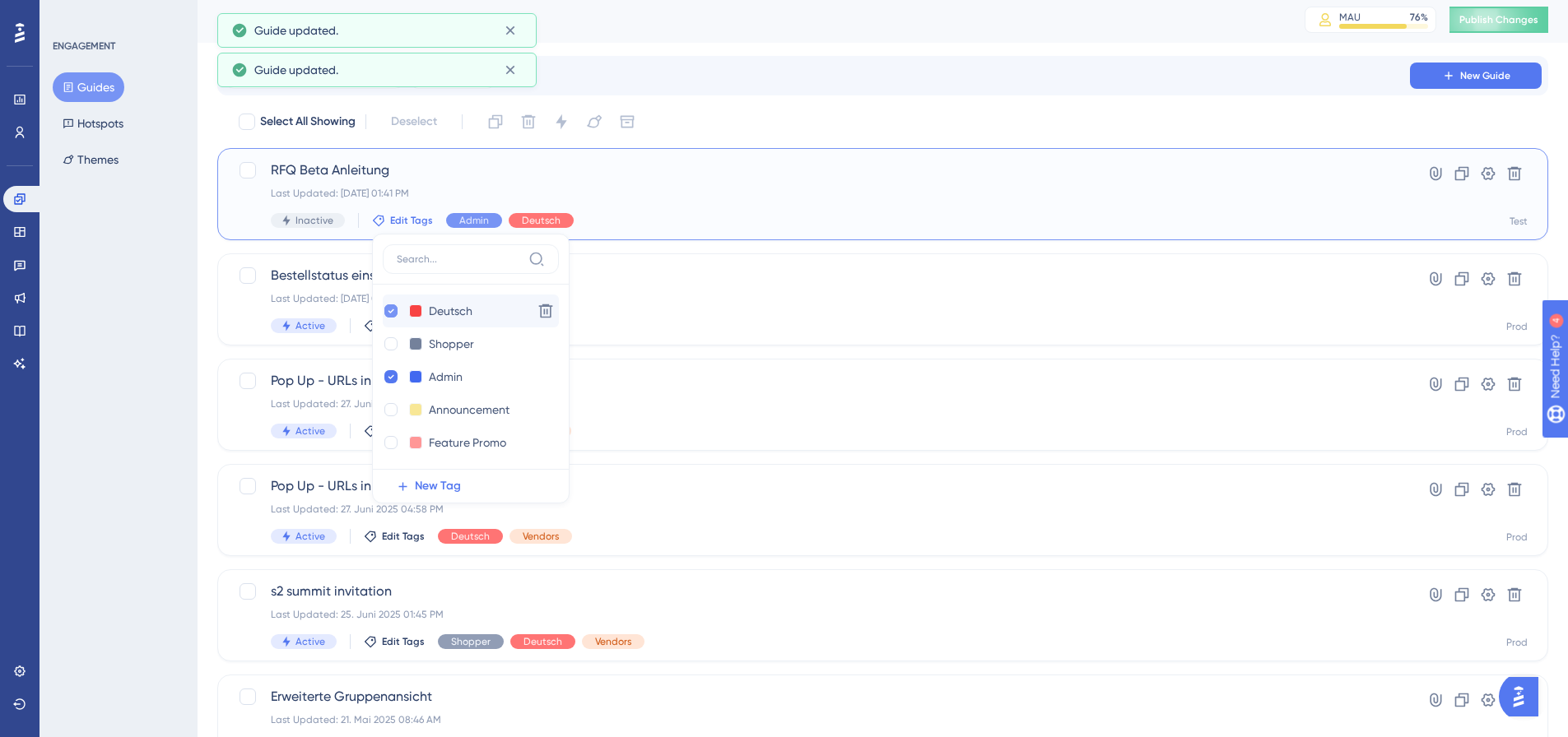
checkbox input "true"
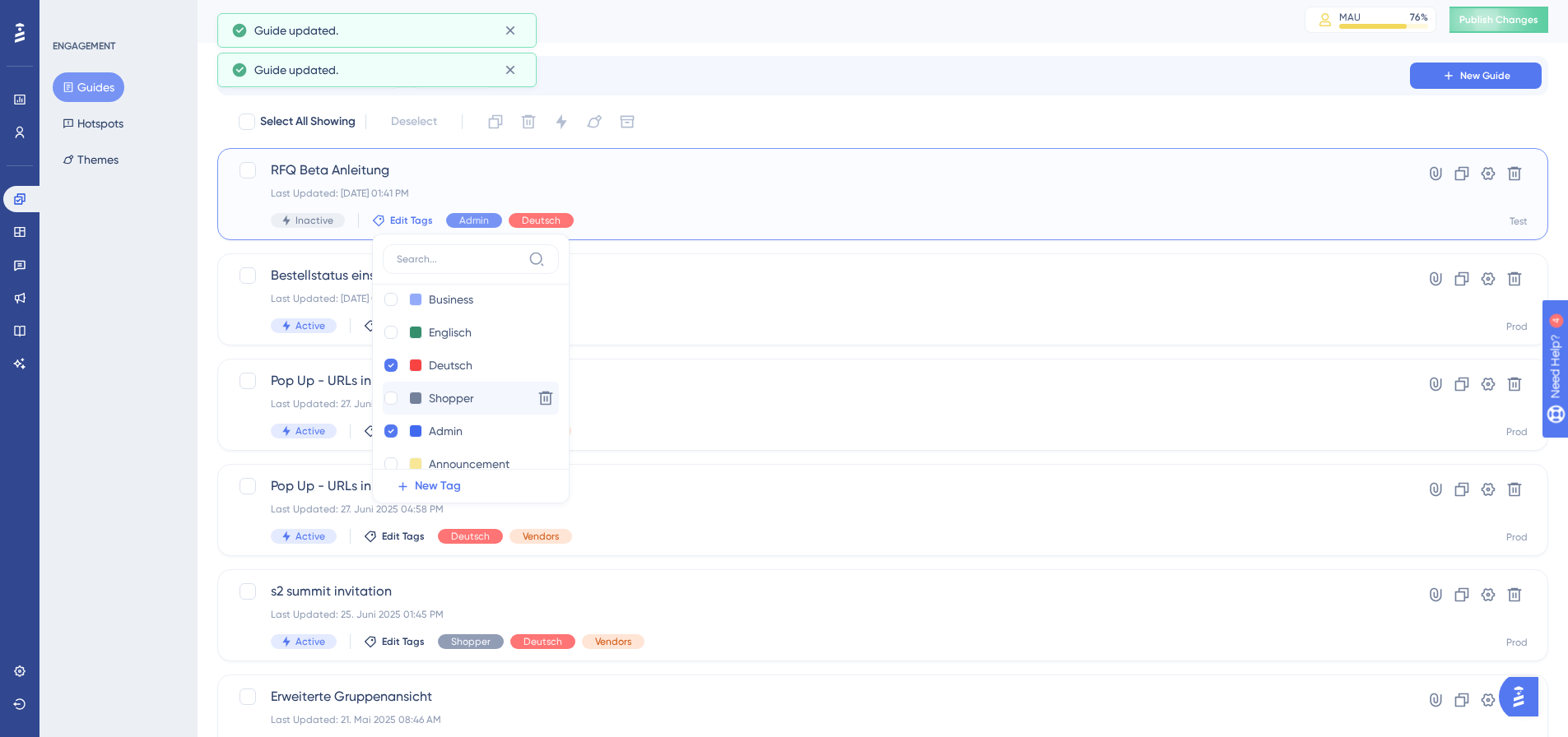
scroll to position [115, 0]
click at [391, 333] on div at bounding box center [391, 327] width 13 height 13
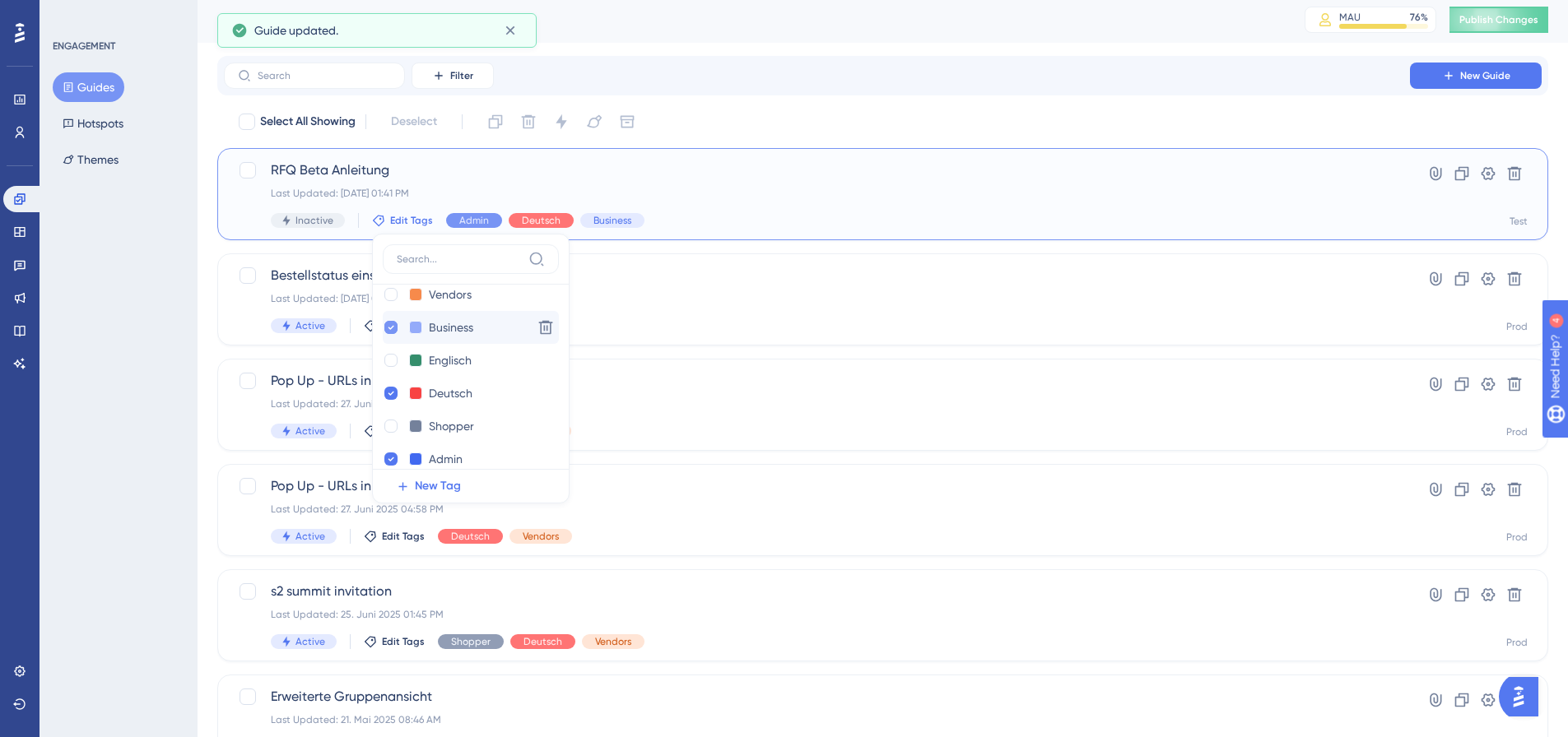
click at [391, 332] on icon at bounding box center [392, 327] width 7 height 11
checkbox input "false"
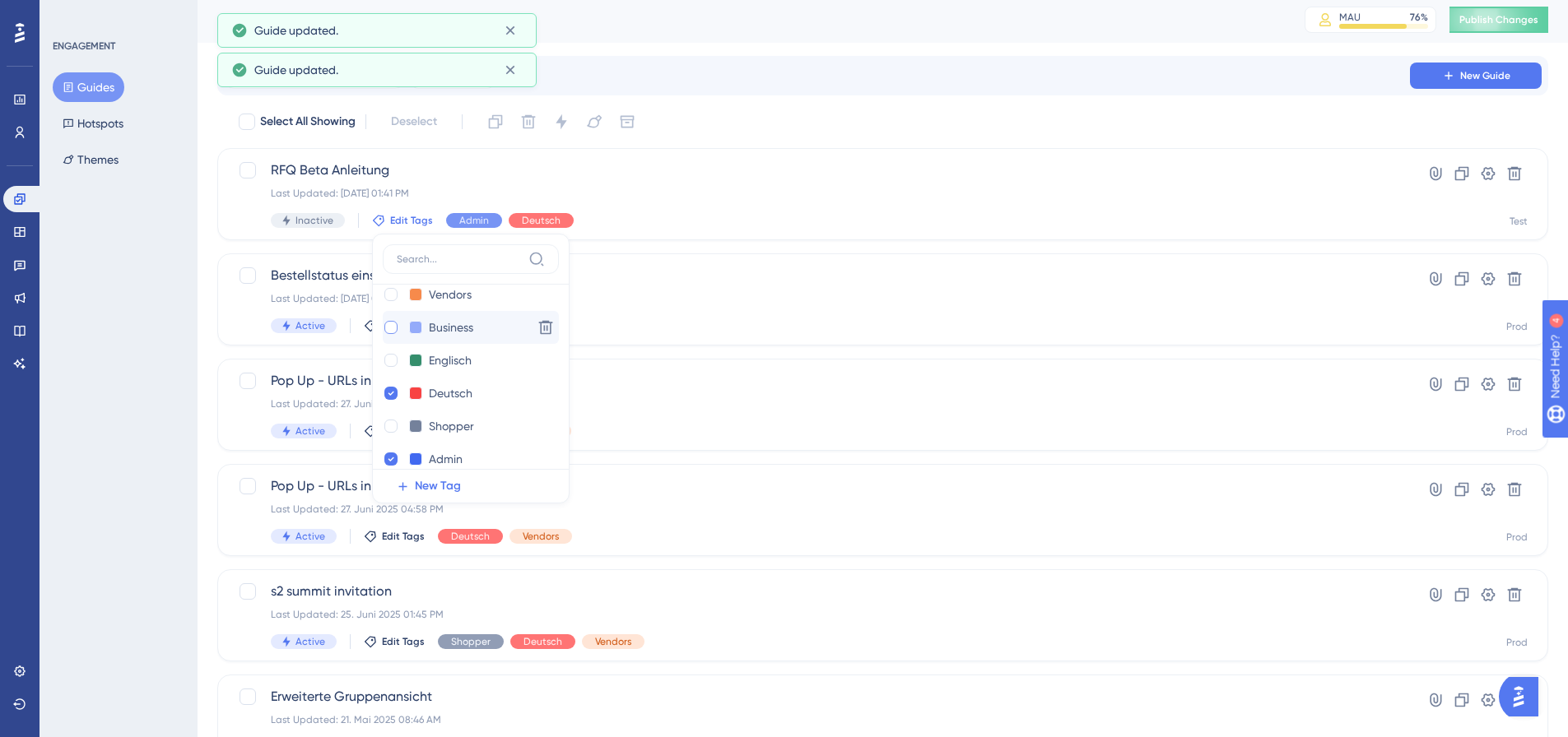
click at [838, 77] on div "Filter New Guide" at bounding box center [882, 75] width 1318 height 26
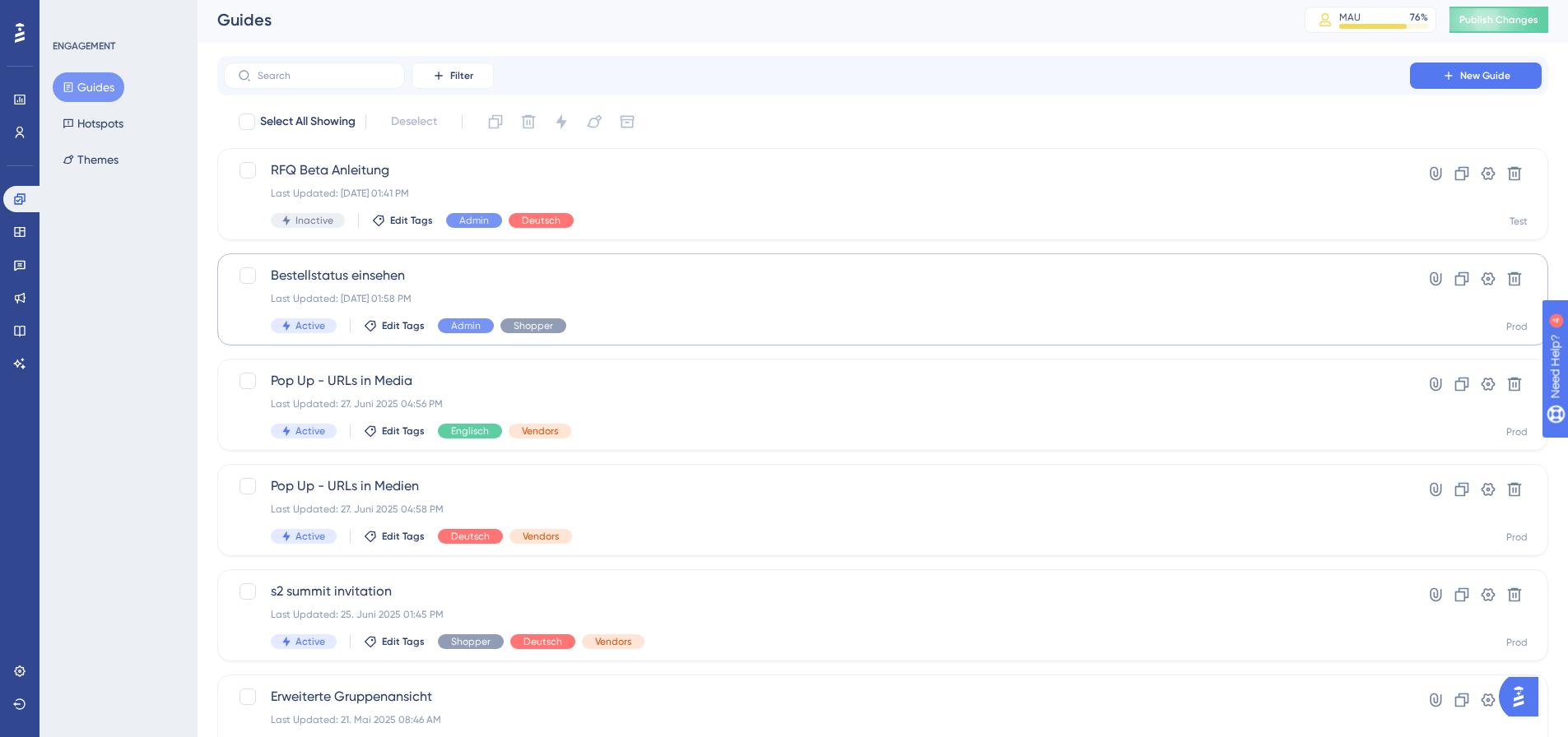
scroll to position [0, 0]
